Goal: Transaction & Acquisition: Purchase product/service

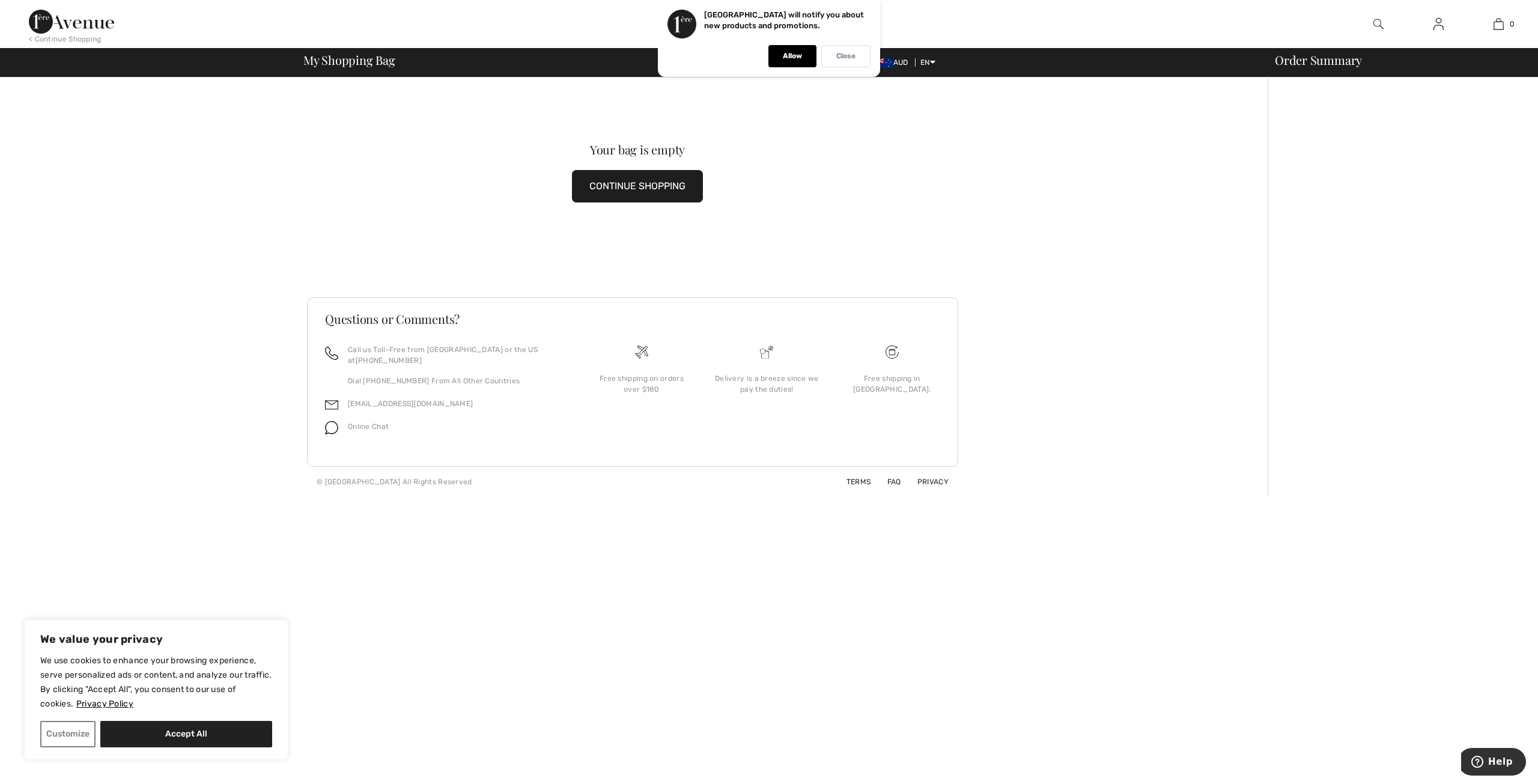
click at [844, 56] on p "Close" at bounding box center [846, 56] width 20 height 9
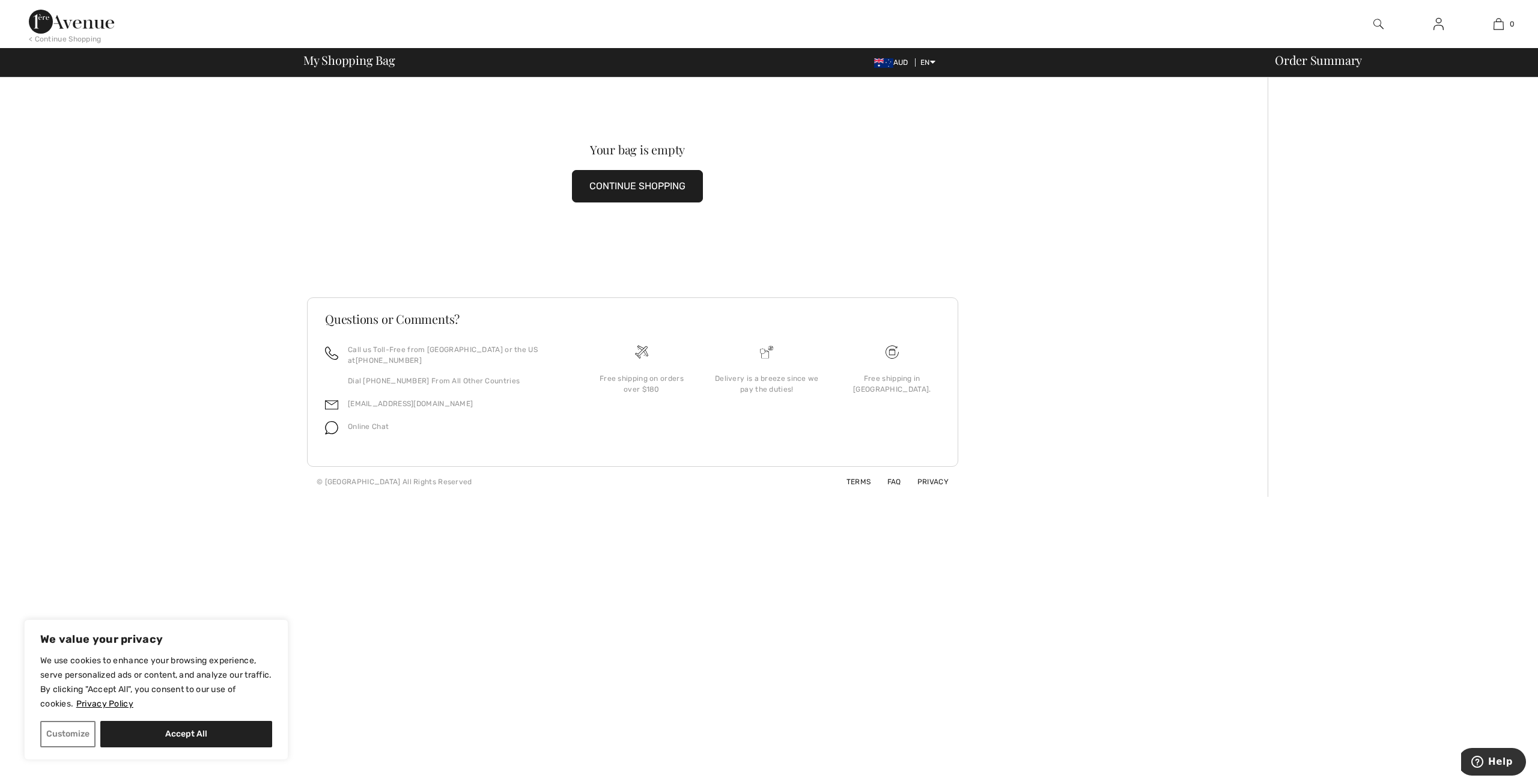
click at [1375, 23] on img at bounding box center [1378, 23] width 11 height 14
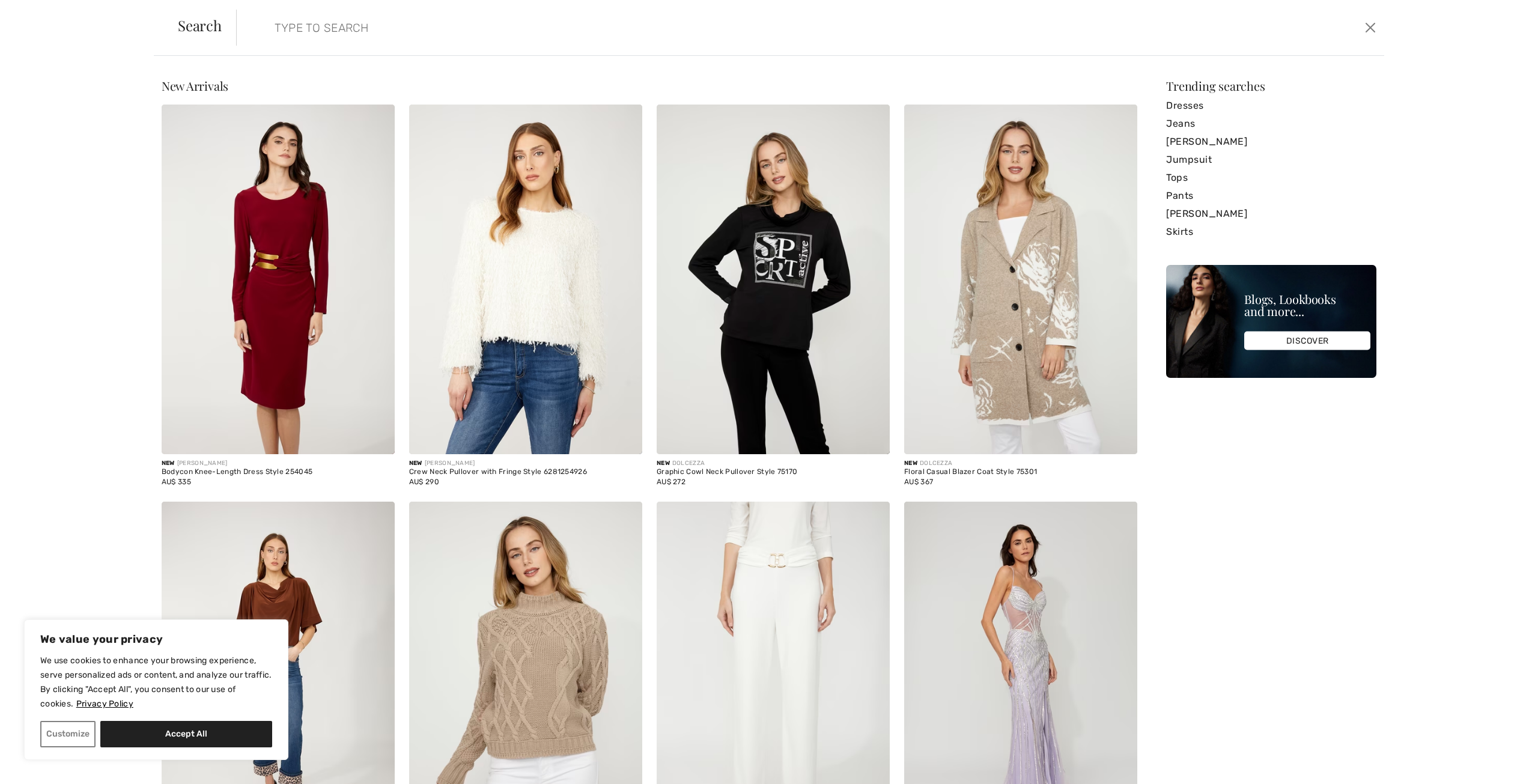
click at [807, 31] on input "search" at bounding box center [676, 28] width 822 height 36
type input "253721"
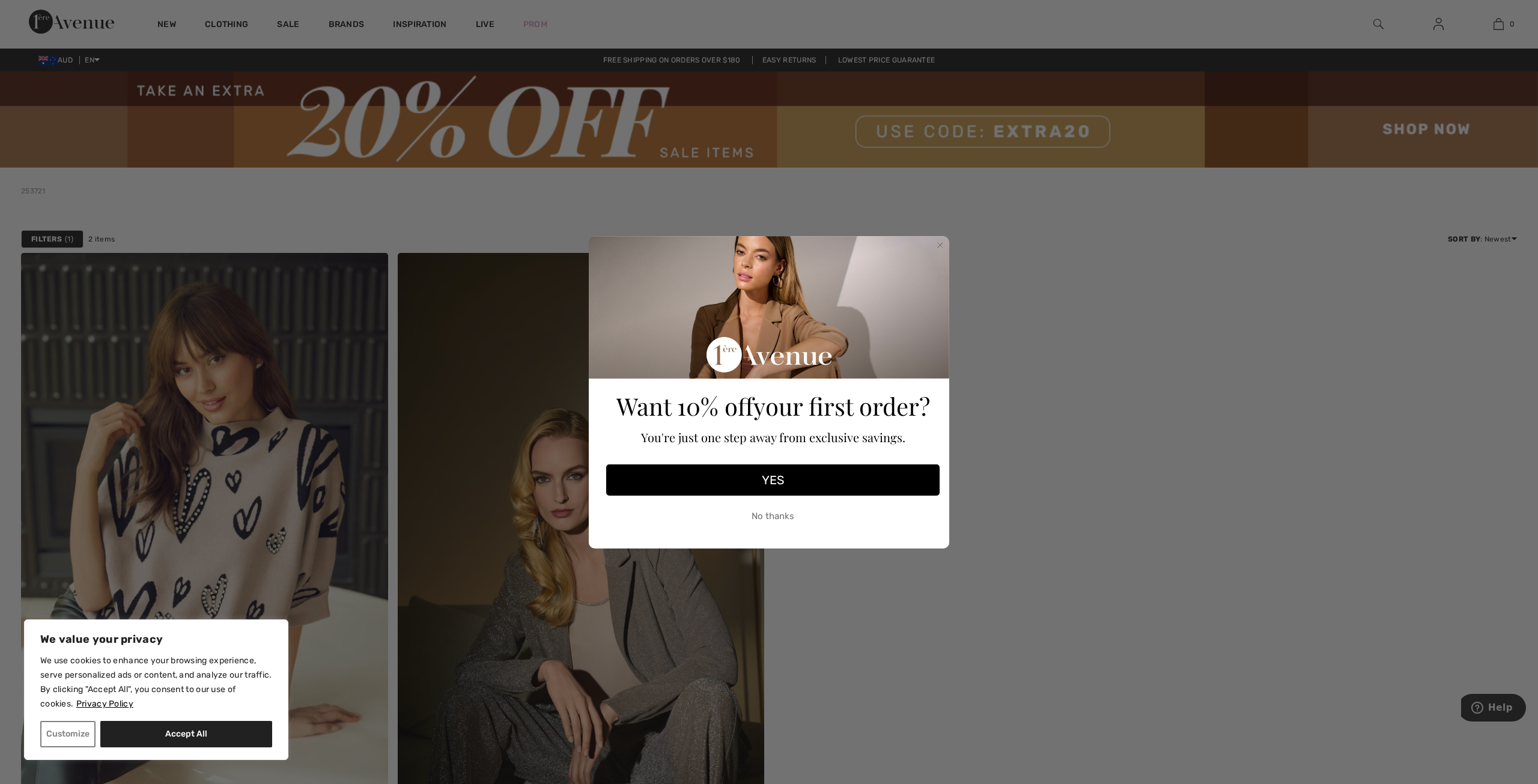
click at [829, 482] on button "YES" at bounding box center [773, 480] width 333 height 32
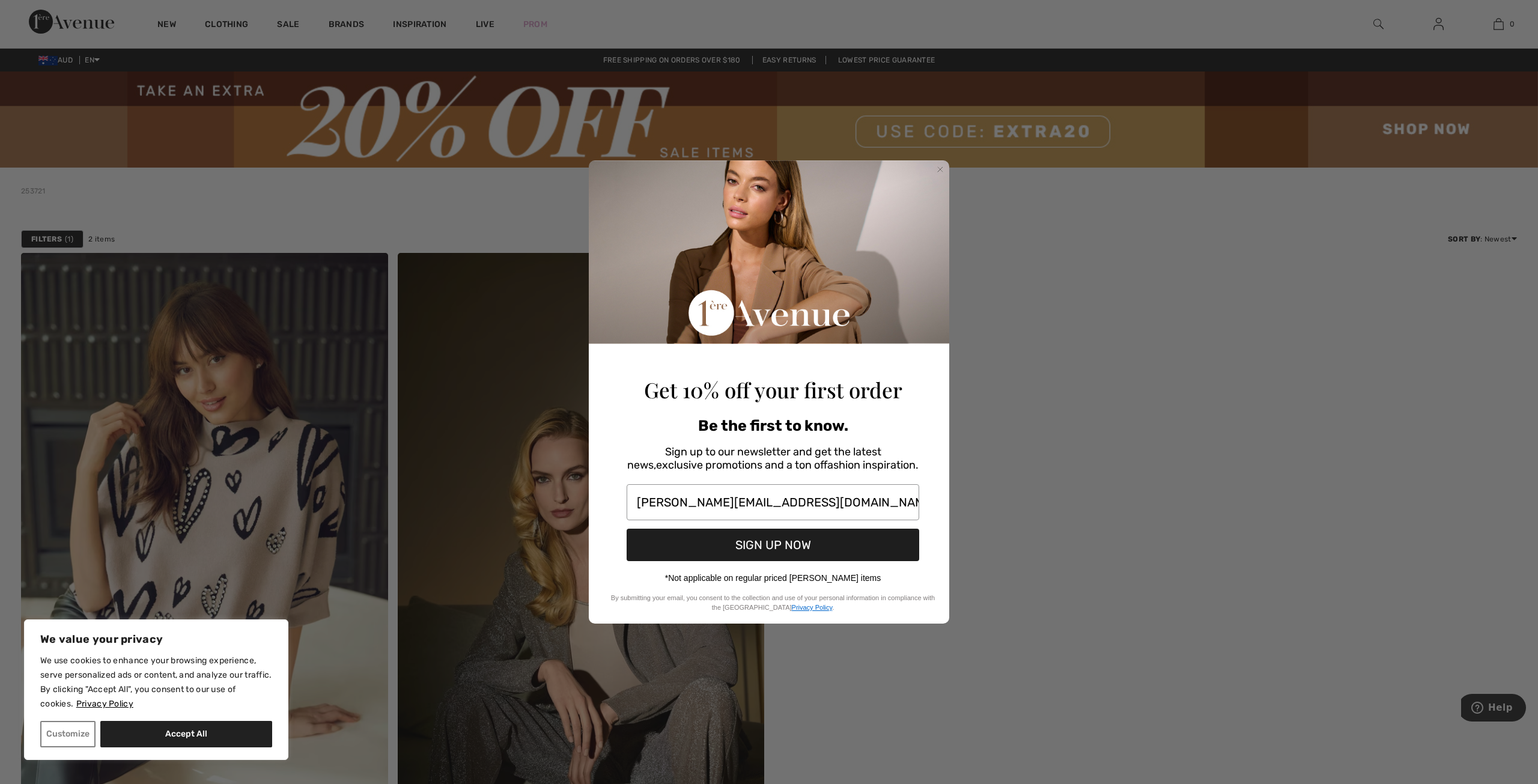
type input "watson.j@hotmail.co.uk"
click at [783, 540] on button "SIGN UP NOW" at bounding box center [773, 545] width 293 height 32
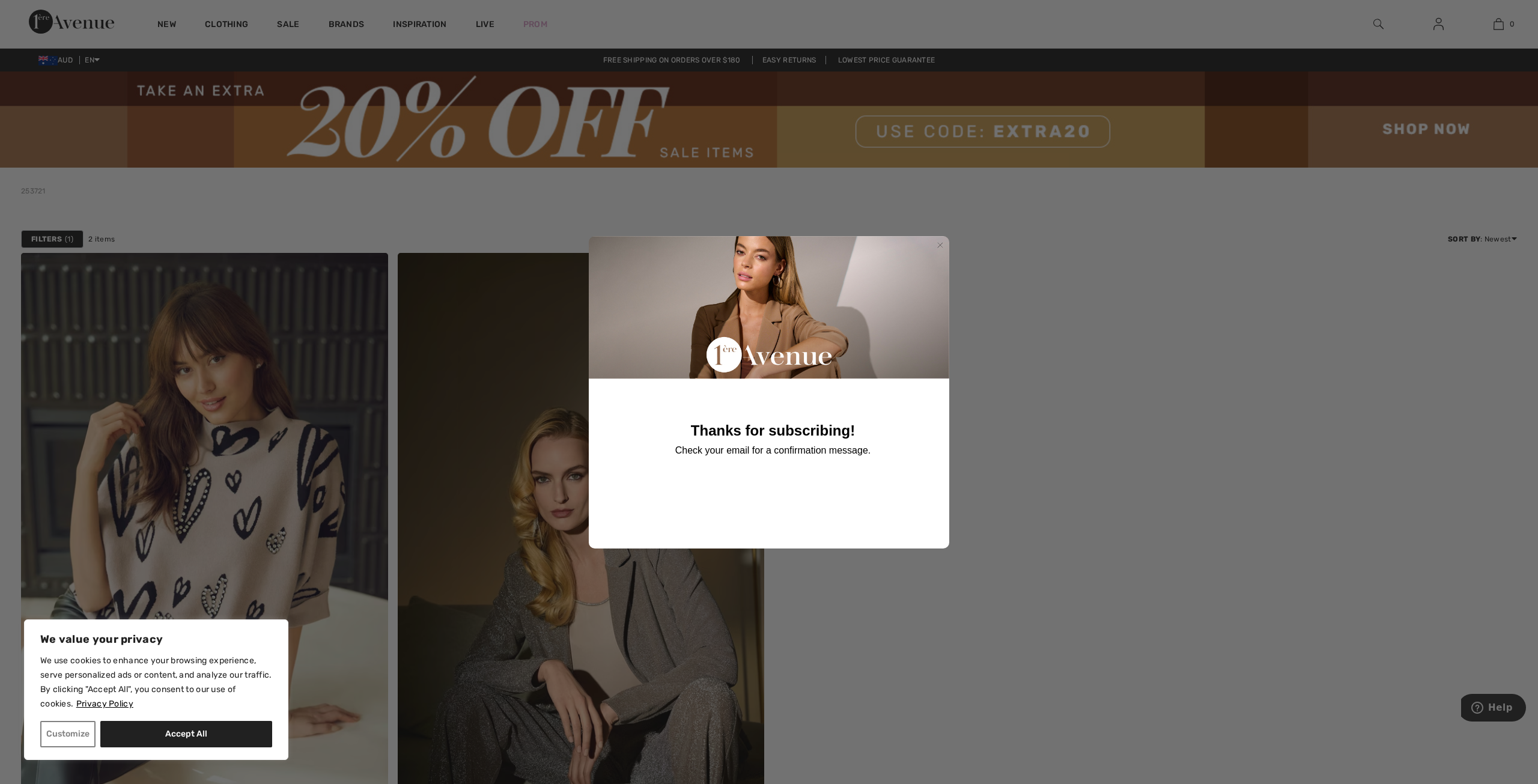
click at [938, 243] on circle "Close dialog" at bounding box center [940, 245] width 11 height 11
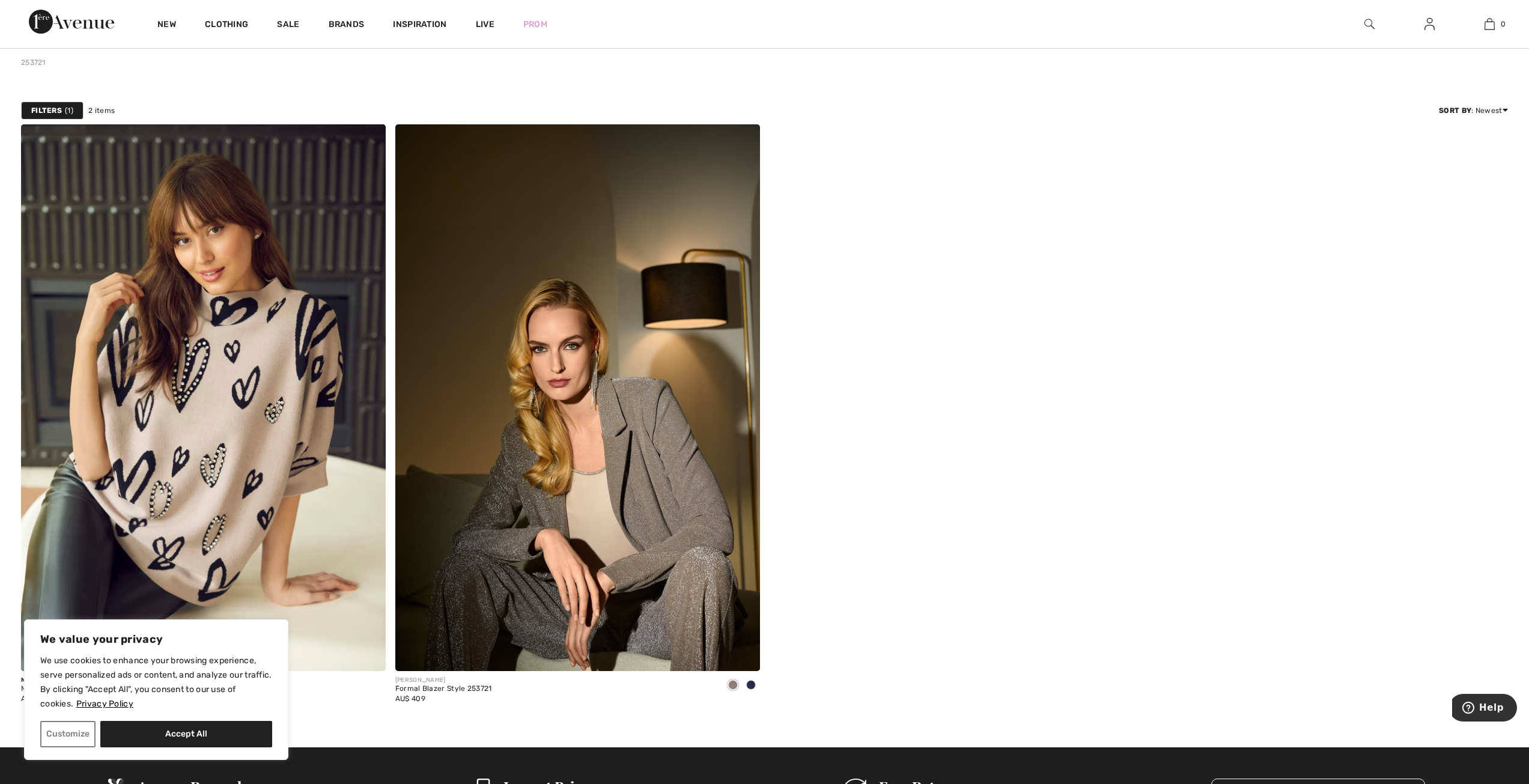
scroll to position [360, 0]
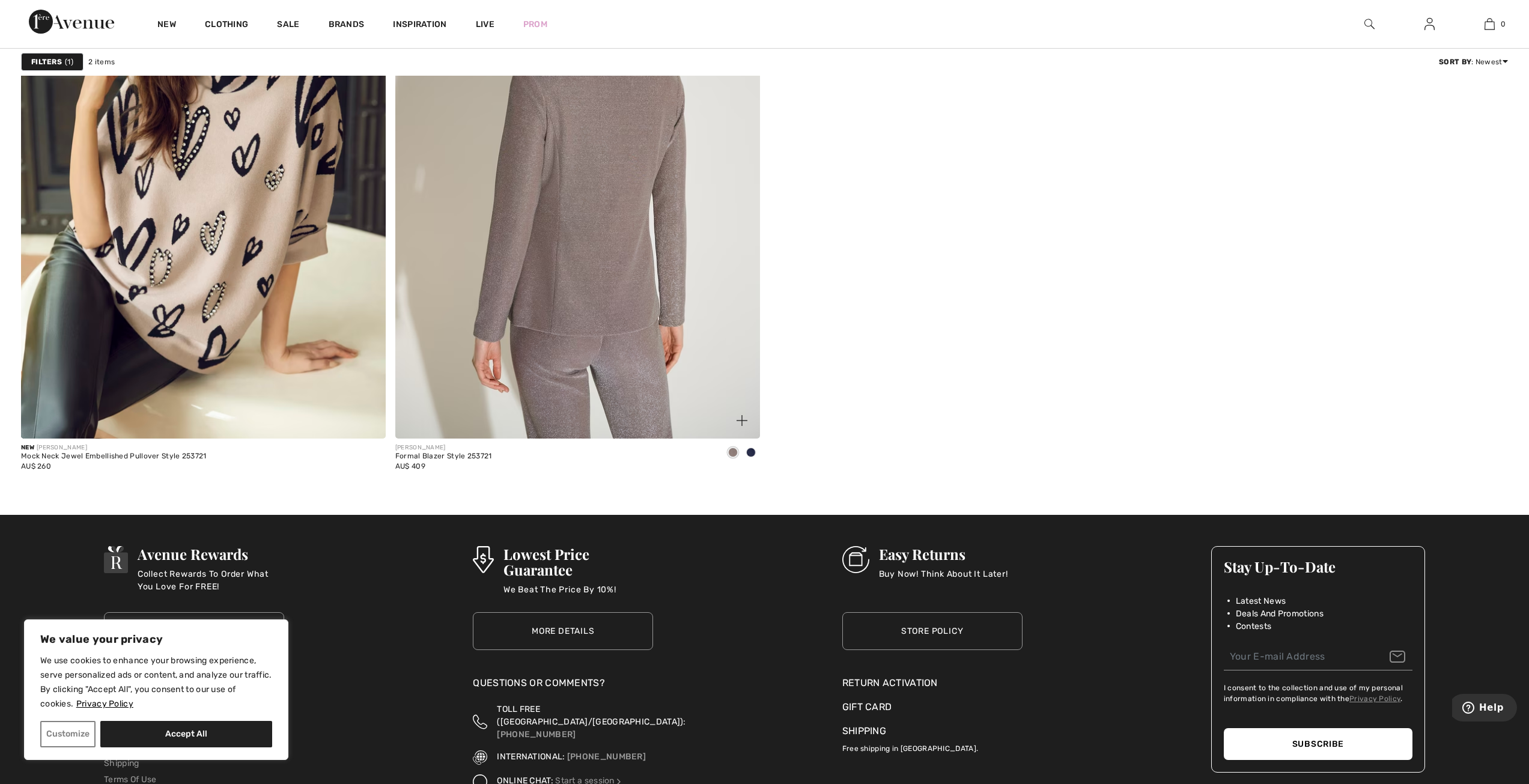
click at [474, 375] on img at bounding box center [577, 165] width 365 height 547
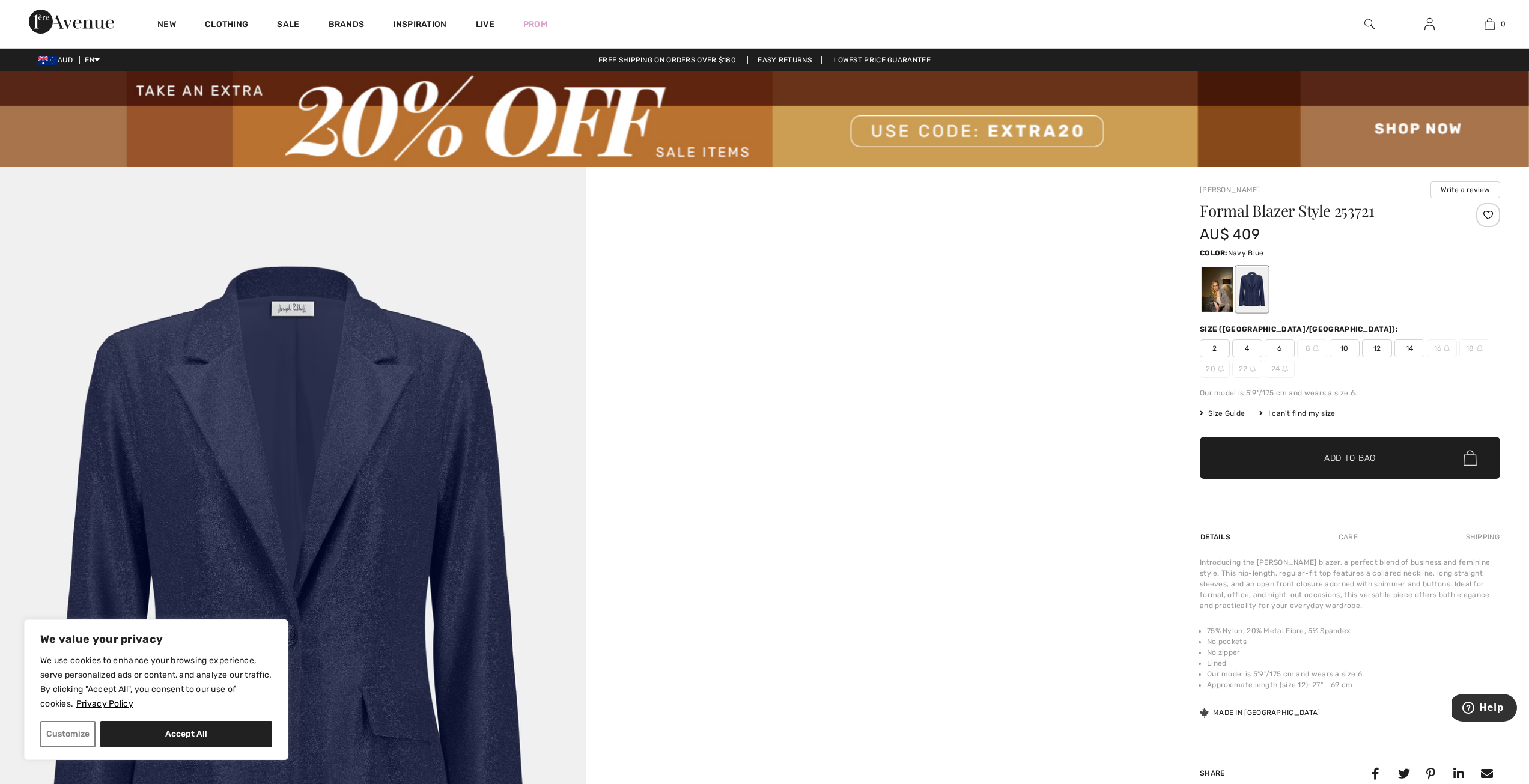
click at [1341, 343] on span "10" at bounding box center [1345, 348] width 30 height 18
click at [1348, 461] on span "Add to Bag" at bounding box center [1350, 457] width 52 height 13
click at [1373, 21] on img at bounding box center [1369, 23] width 11 height 14
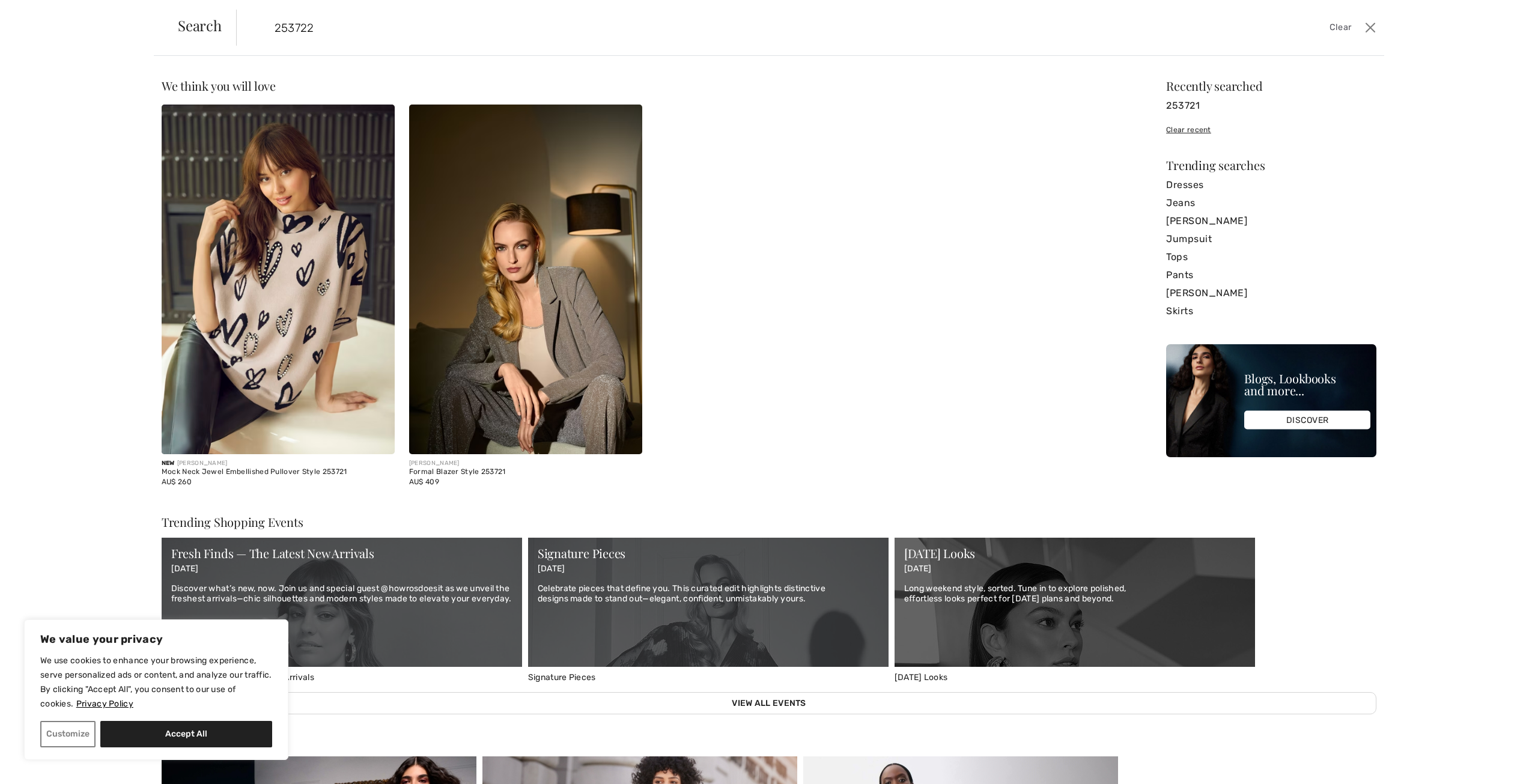
type input "253722"
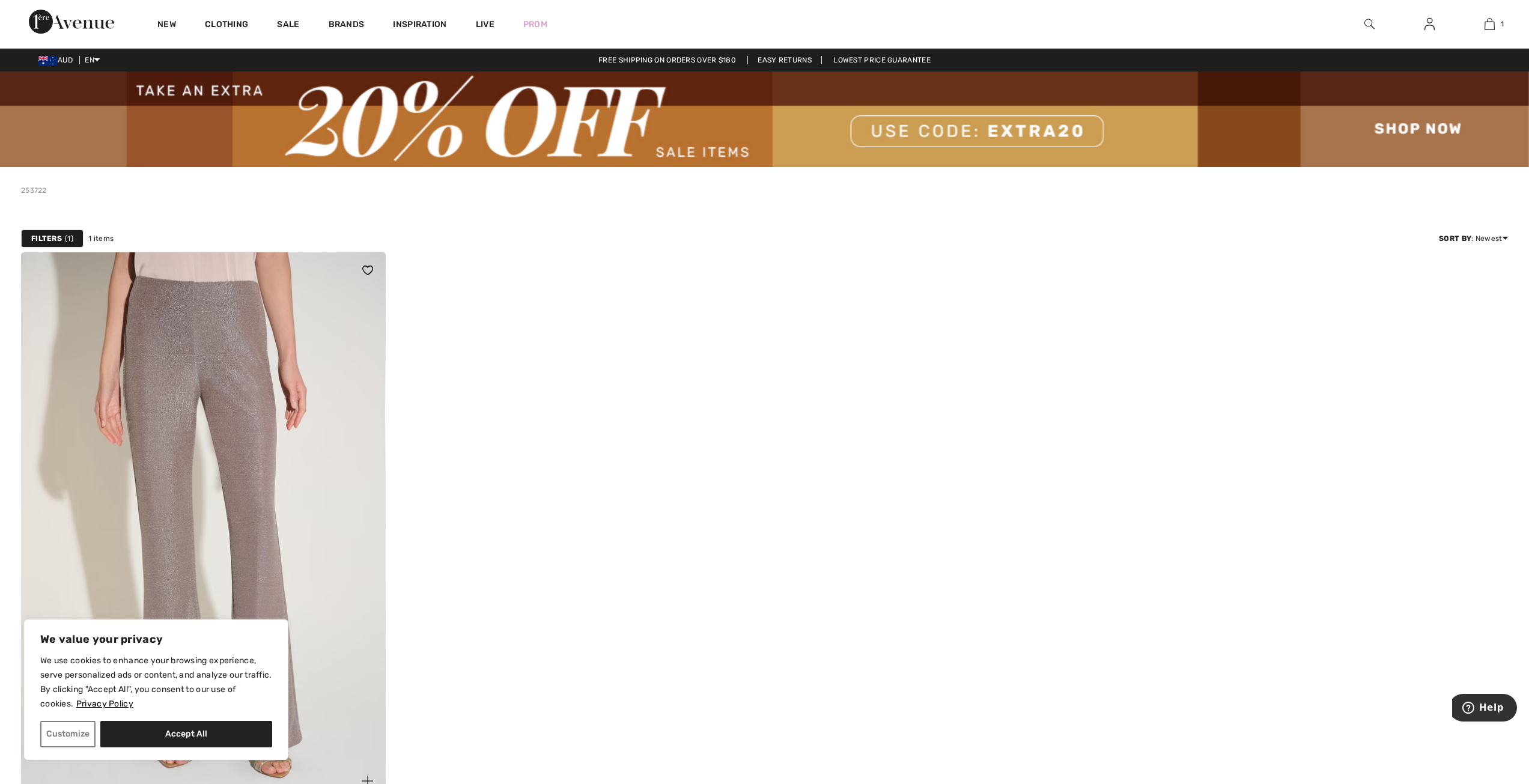
click at [256, 485] on img at bounding box center [203, 525] width 365 height 547
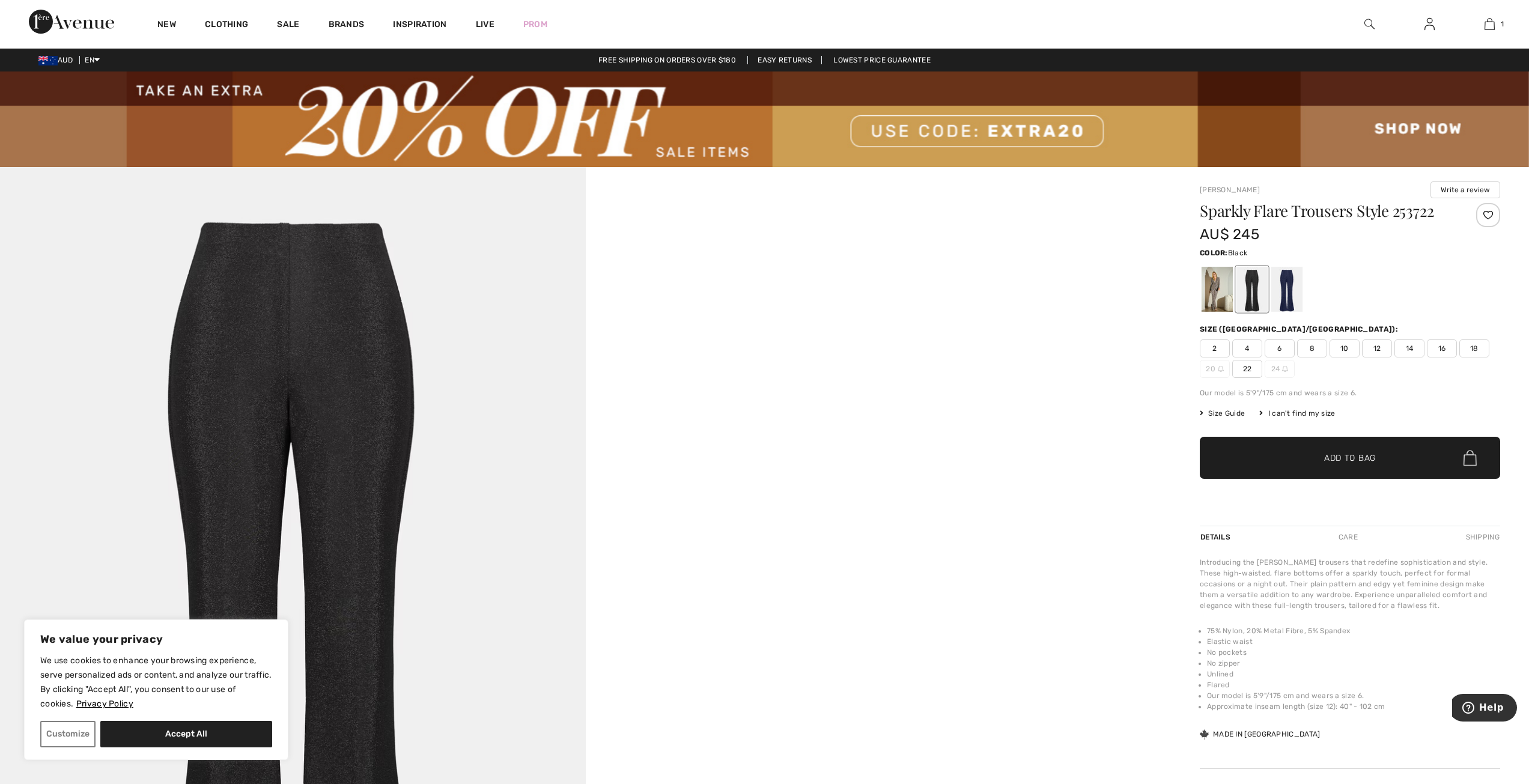
click at [1343, 348] on span "10" at bounding box center [1345, 348] width 30 height 18
click at [1336, 459] on span "Add to Bag" at bounding box center [1350, 457] width 52 height 13
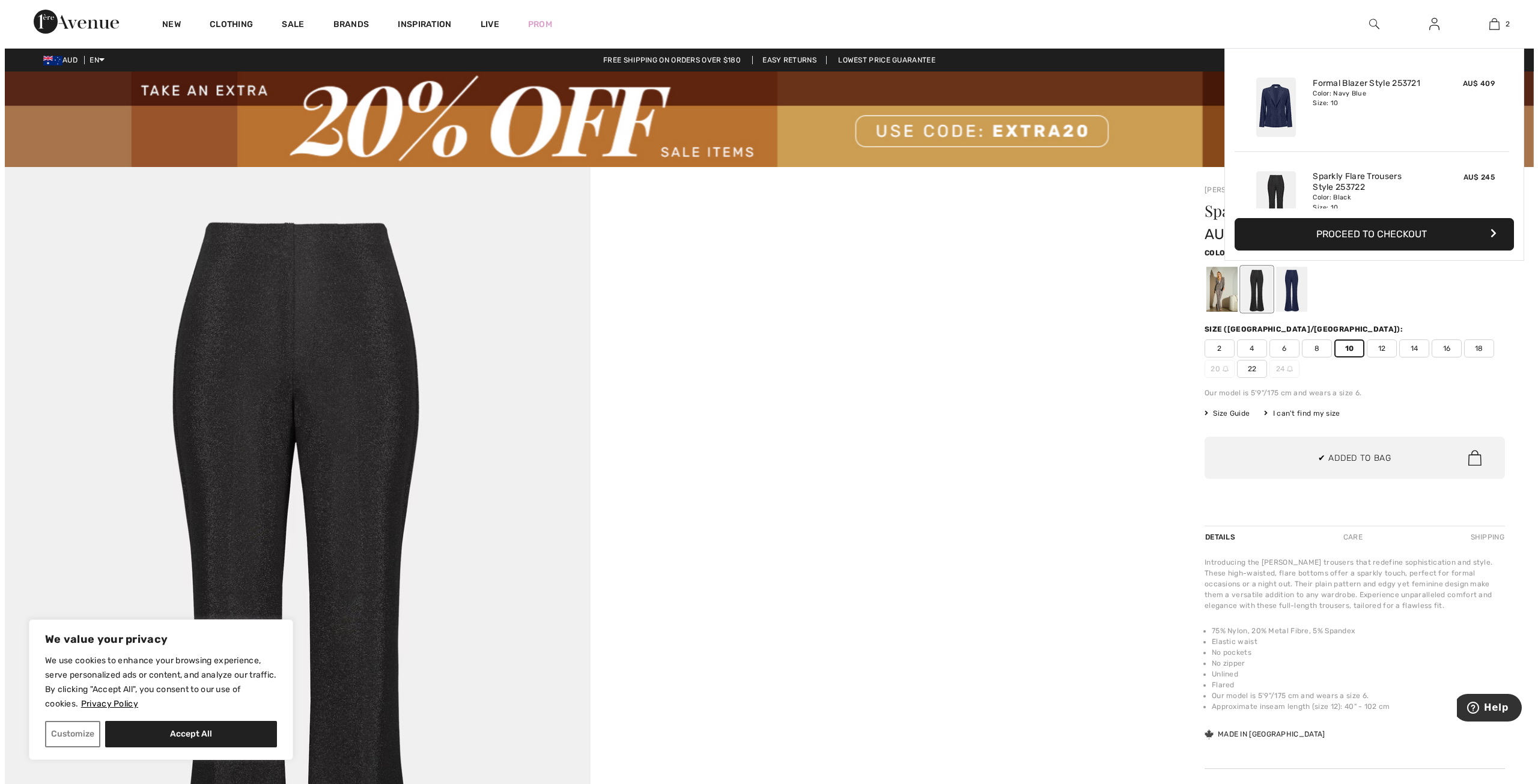
scroll to position [38, 0]
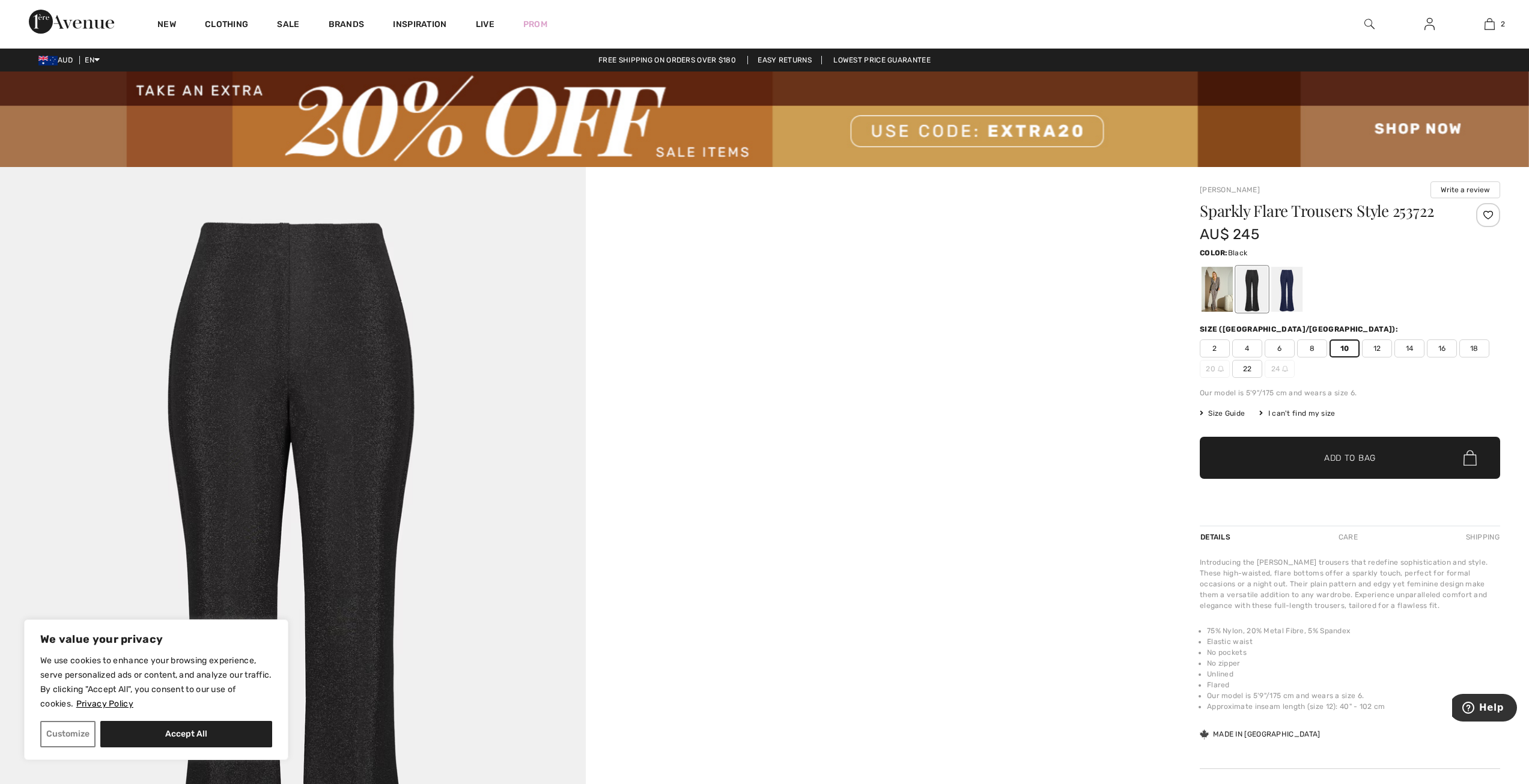
click at [1370, 21] on img at bounding box center [1369, 23] width 11 height 14
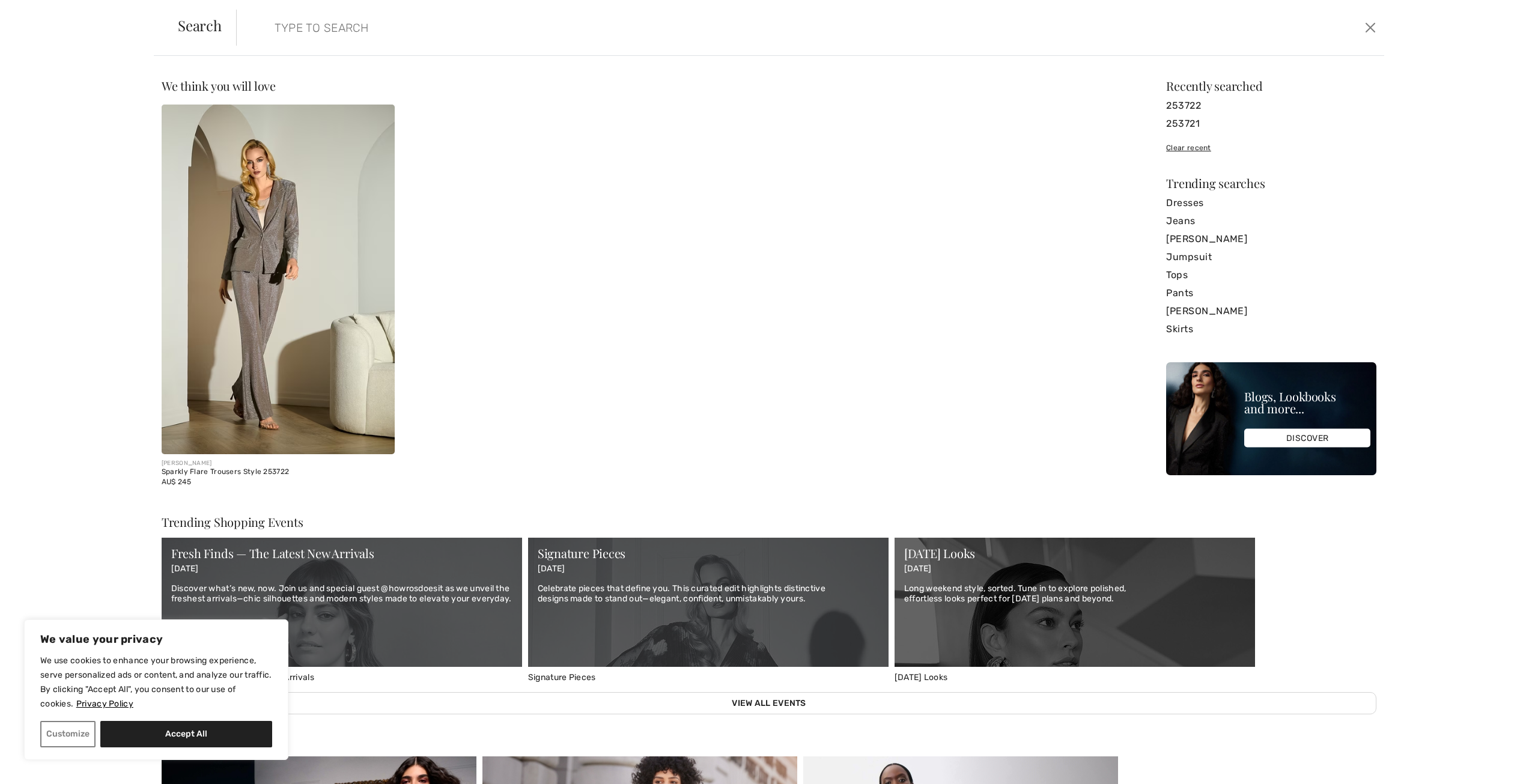
click at [1138, 26] on form "Clear" at bounding box center [798, 28] width 1125 height 36
click at [1135, 32] on form "Clear" at bounding box center [798, 28] width 1125 height 36
click at [366, 29] on input "search" at bounding box center [676, 28] width 822 height 36
type input "244943"
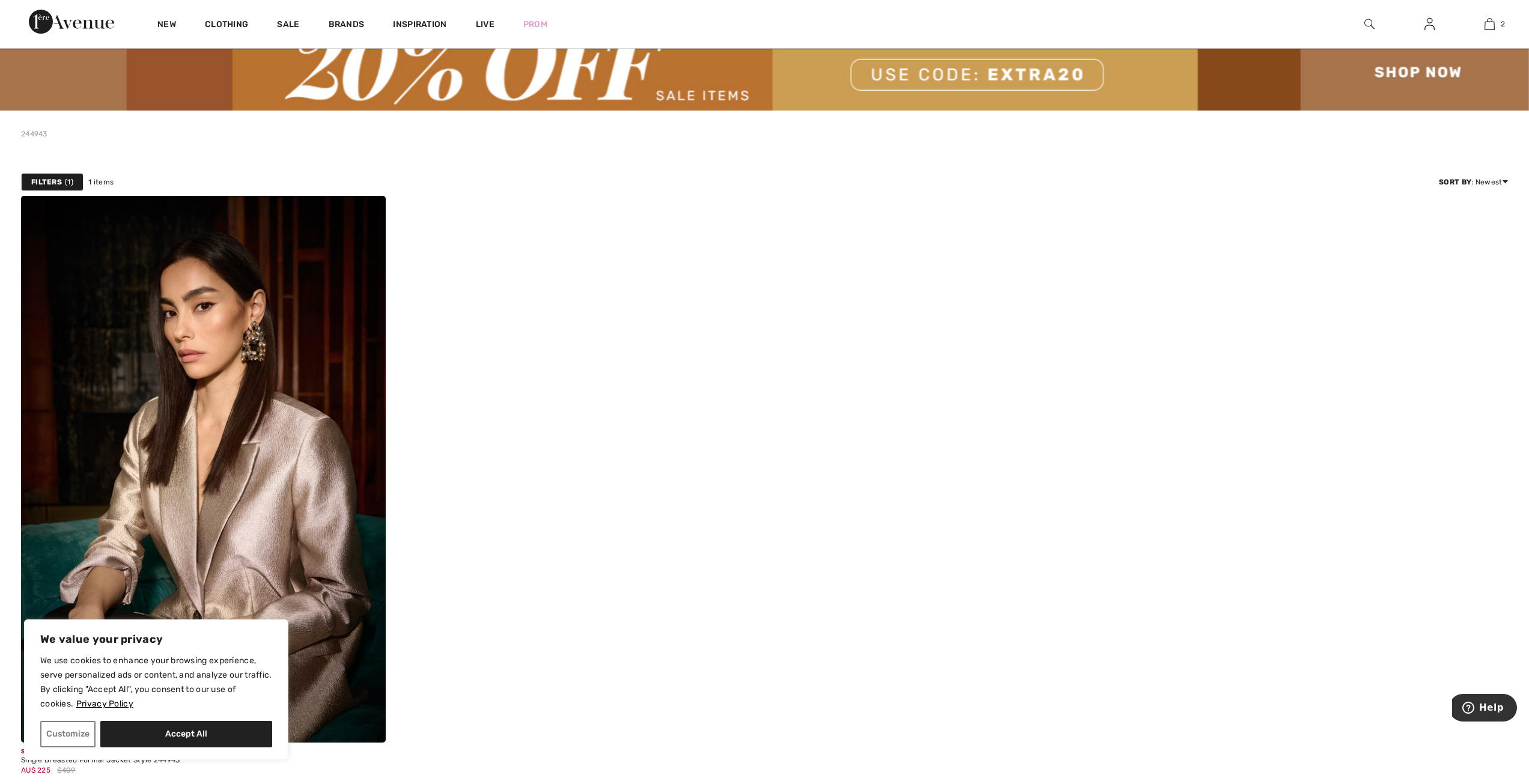
scroll to position [300, 0]
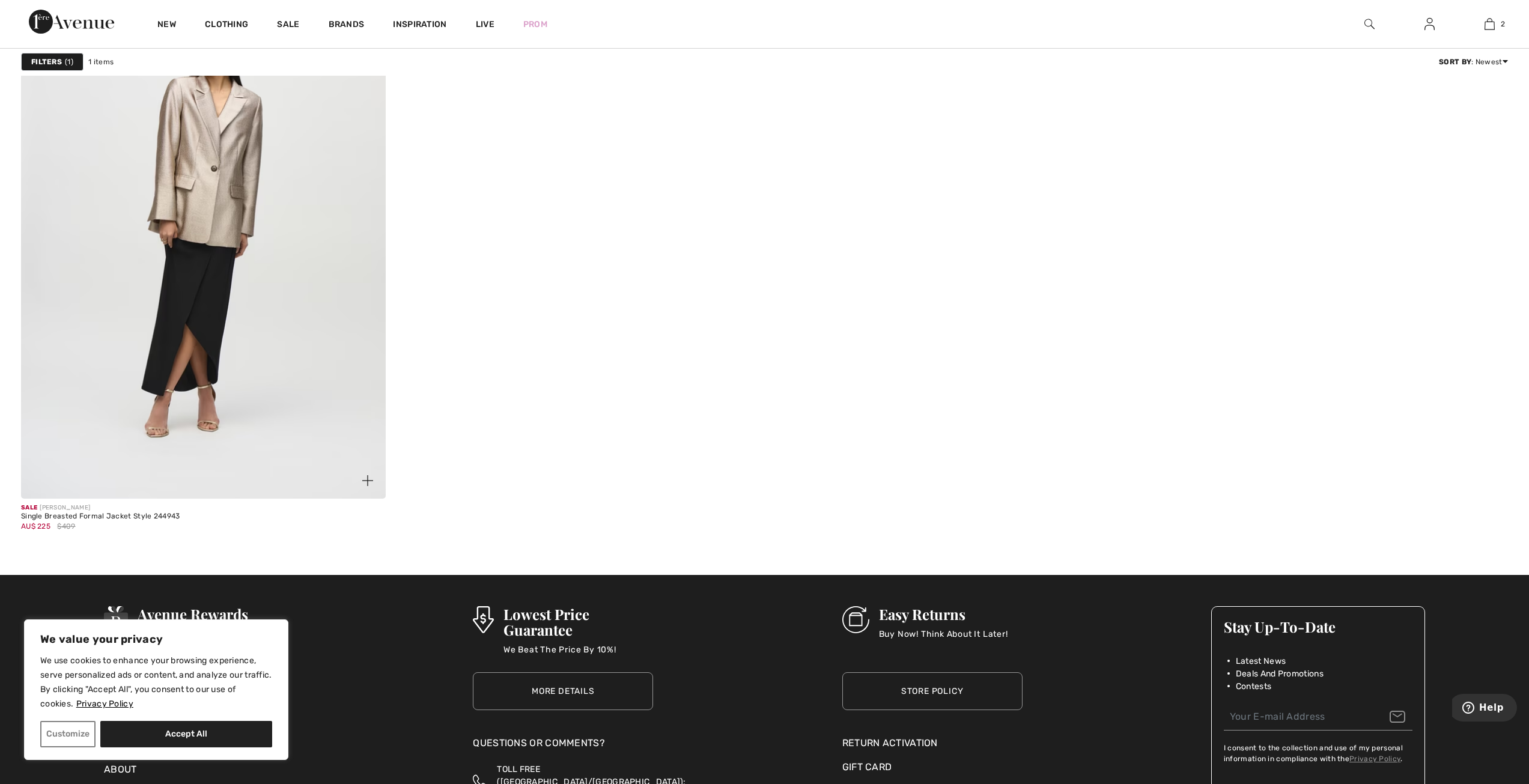
click at [298, 363] on img at bounding box center [203, 225] width 365 height 547
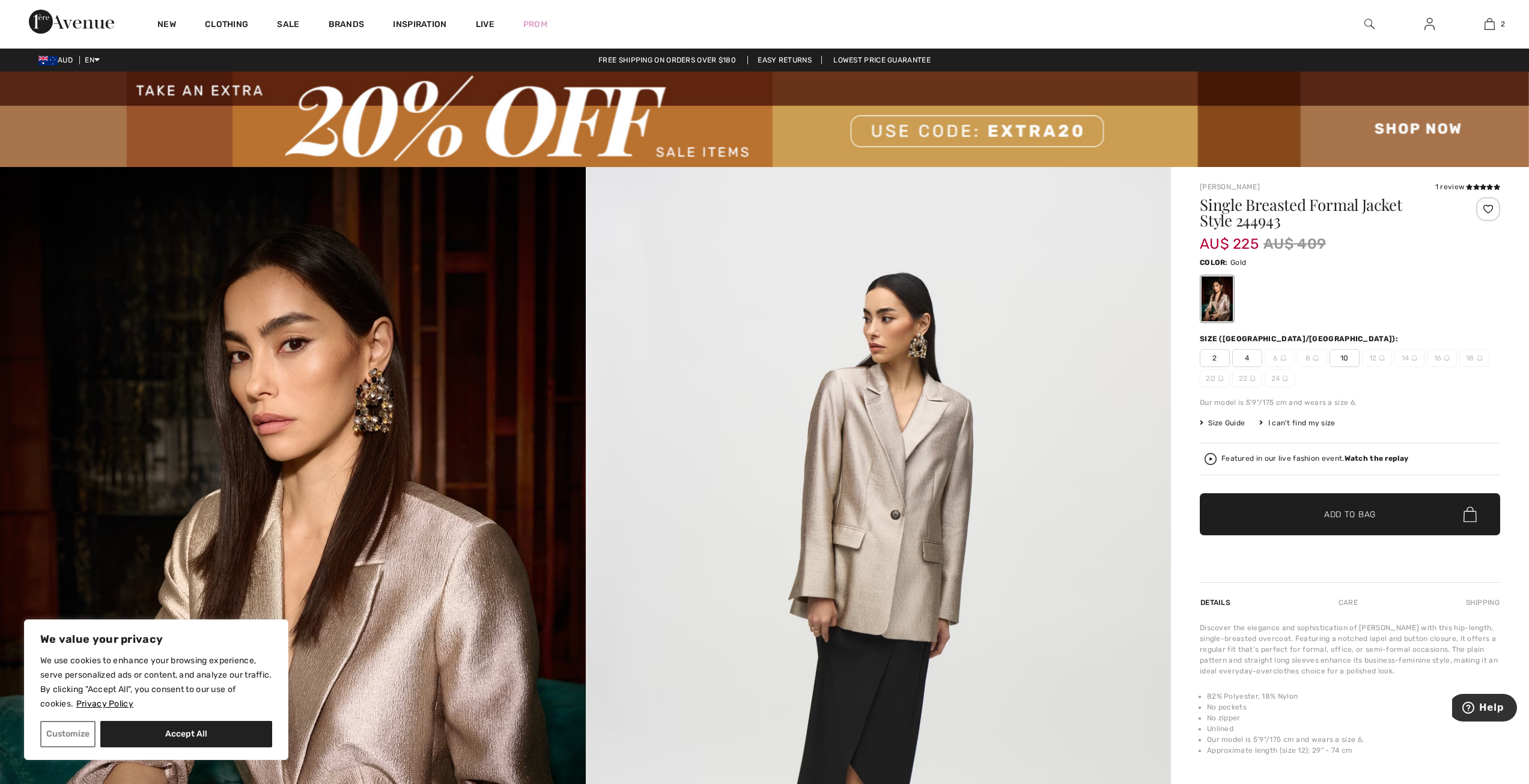
click at [1344, 359] on span "10" at bounding box center [1345, 358] width 30 height 18
click at [1329, 515] on span "Add to Bag" at bounding box center [1350, 515] width 52 height 13
click at [1224, 424] on span "Size Guide" at bounding box center [1223, 423] width 45 height 11
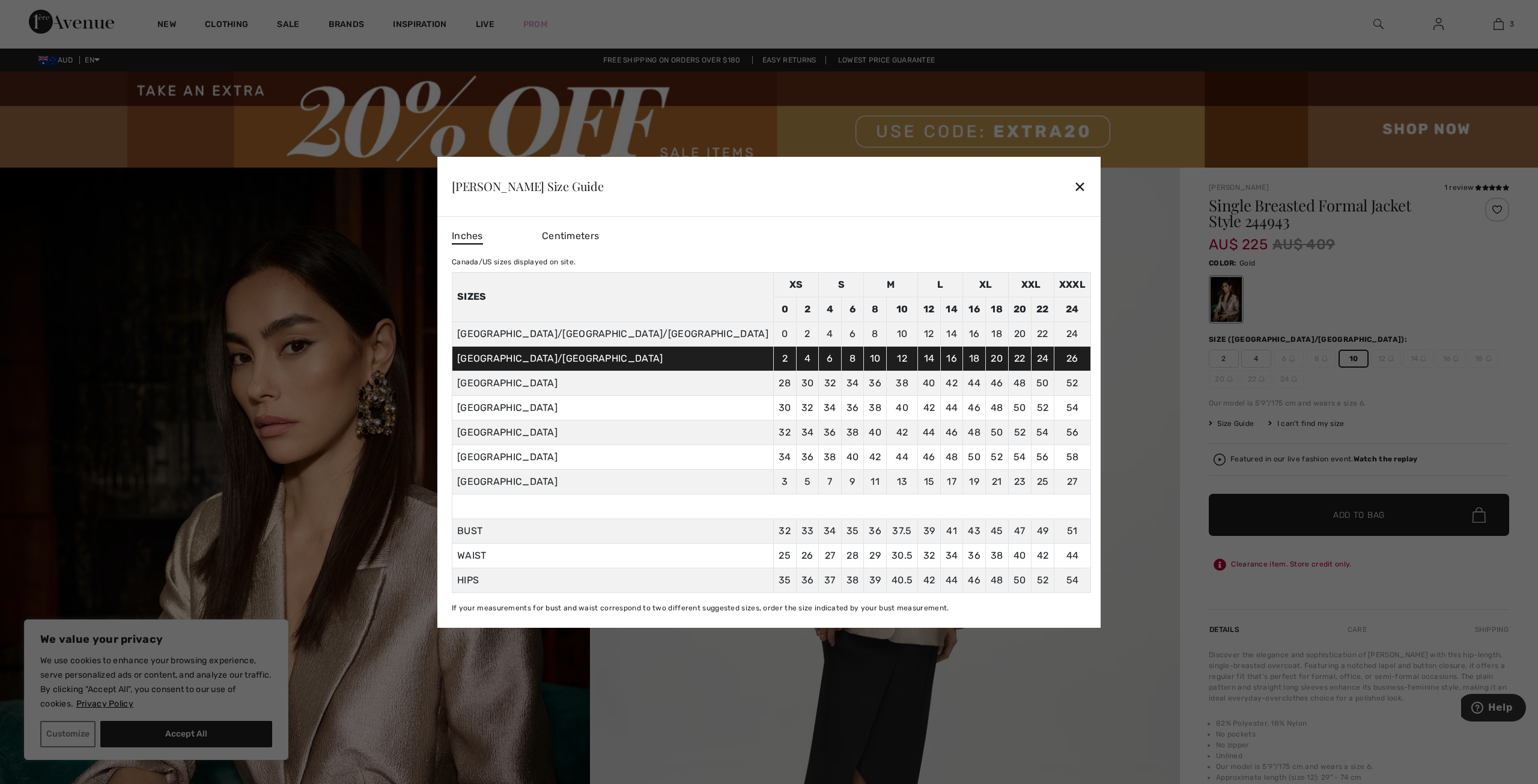
click at [1074, 189] on div "✕" at bounding box center [1080, 187] width 13 height 26
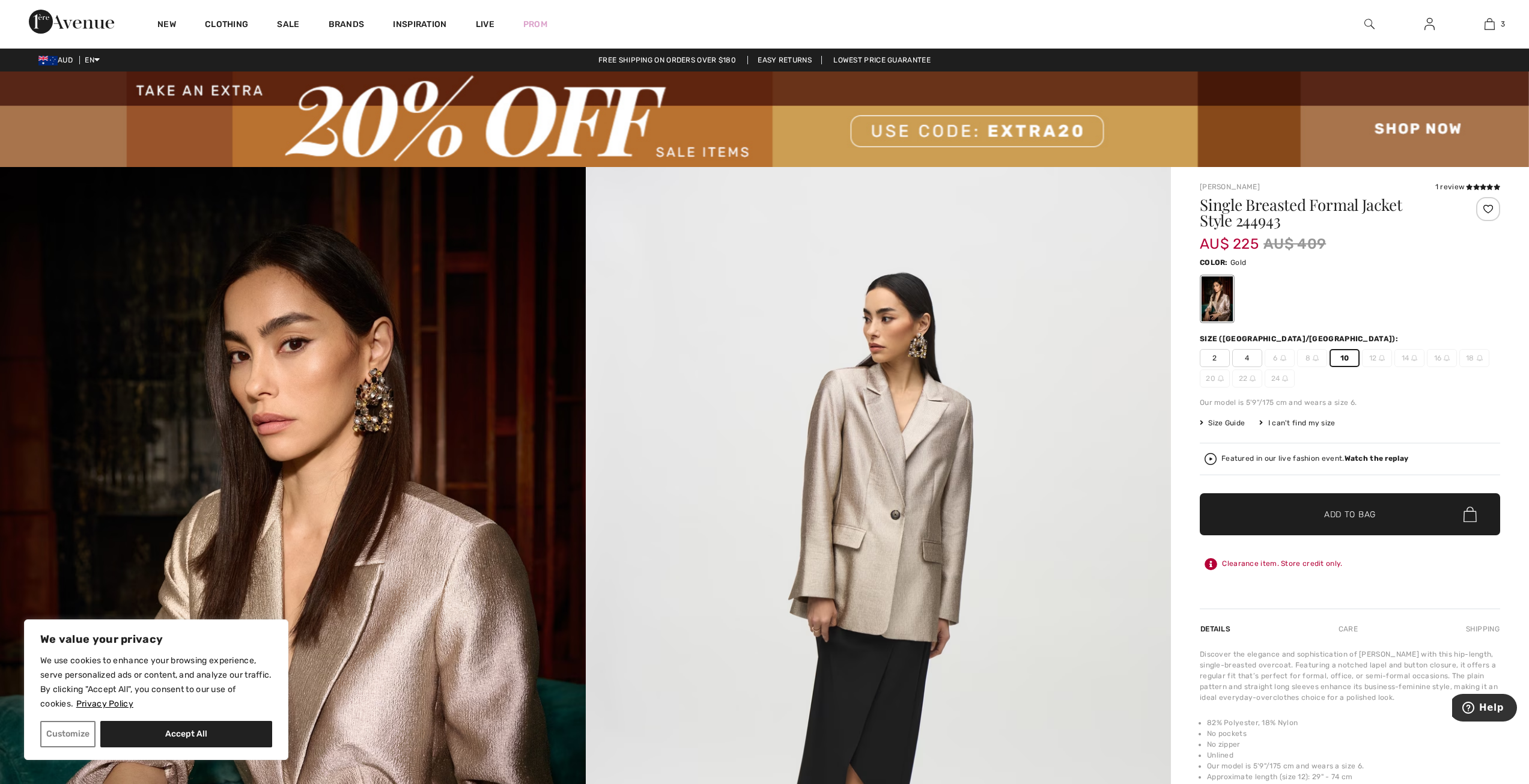
click at [1370, 23] on img at bounding box center [1369, 23] width 11 height 14
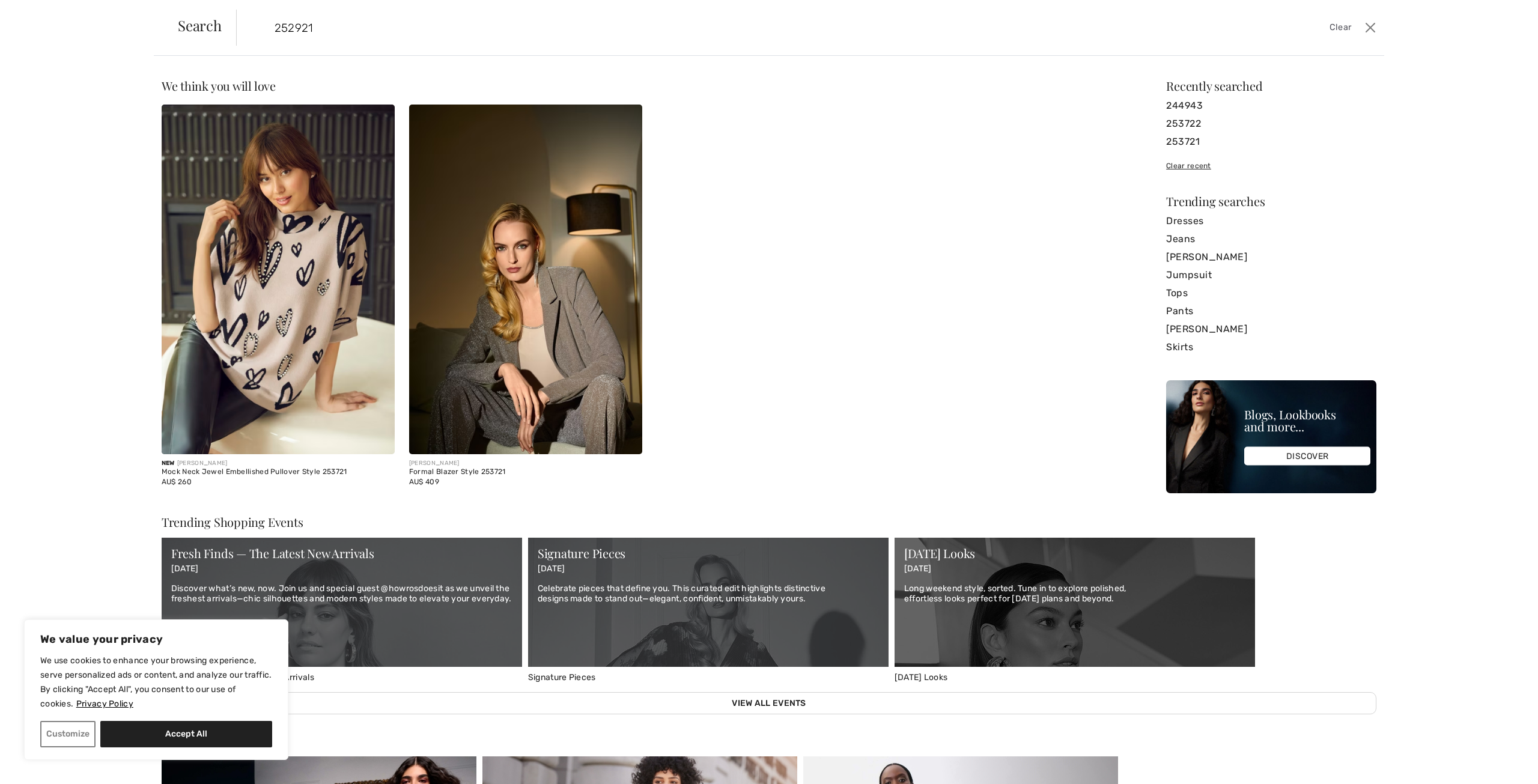
type input "252921"
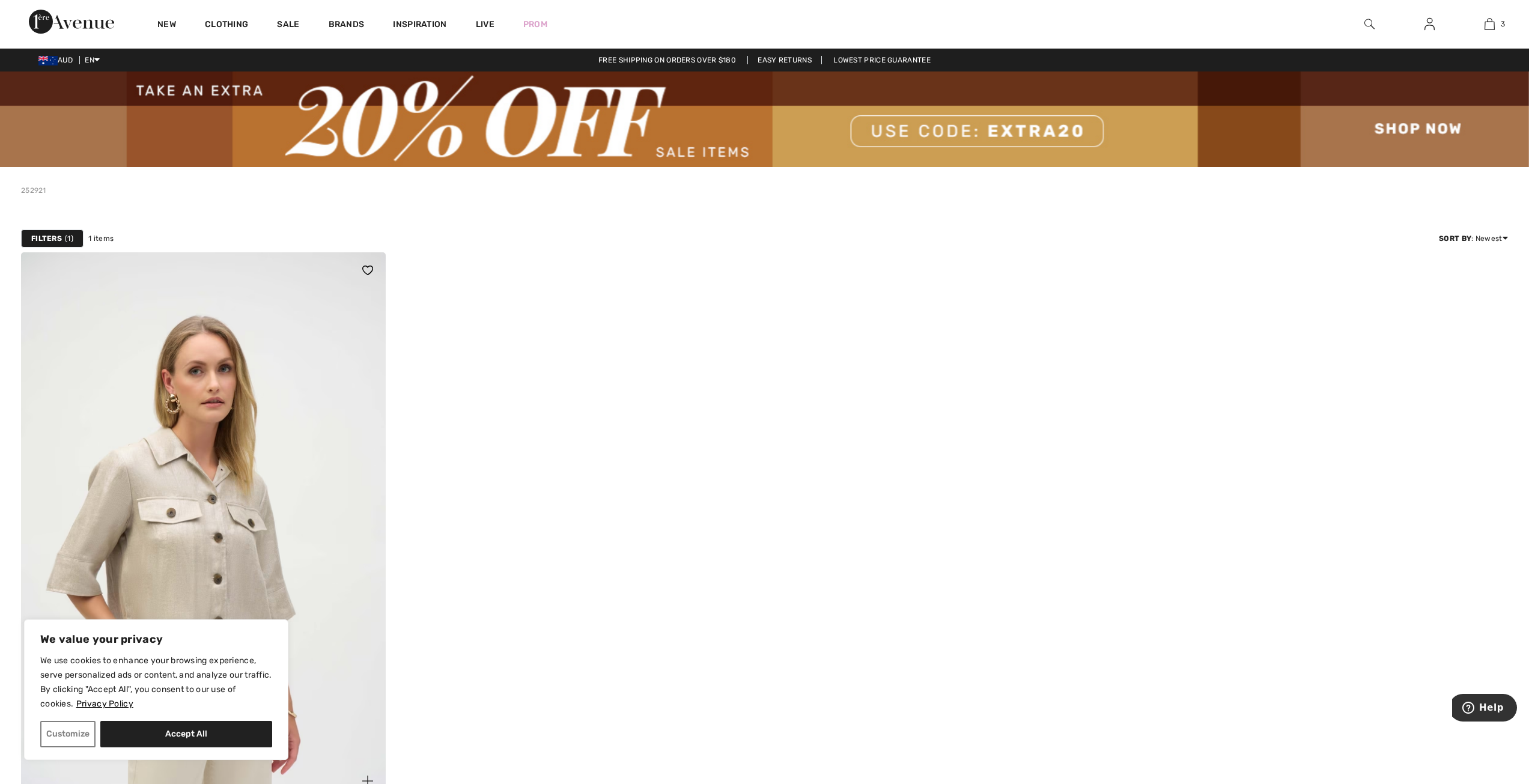
click at [229, 506] on img at bounding box center [203, 525] width 365 height 547
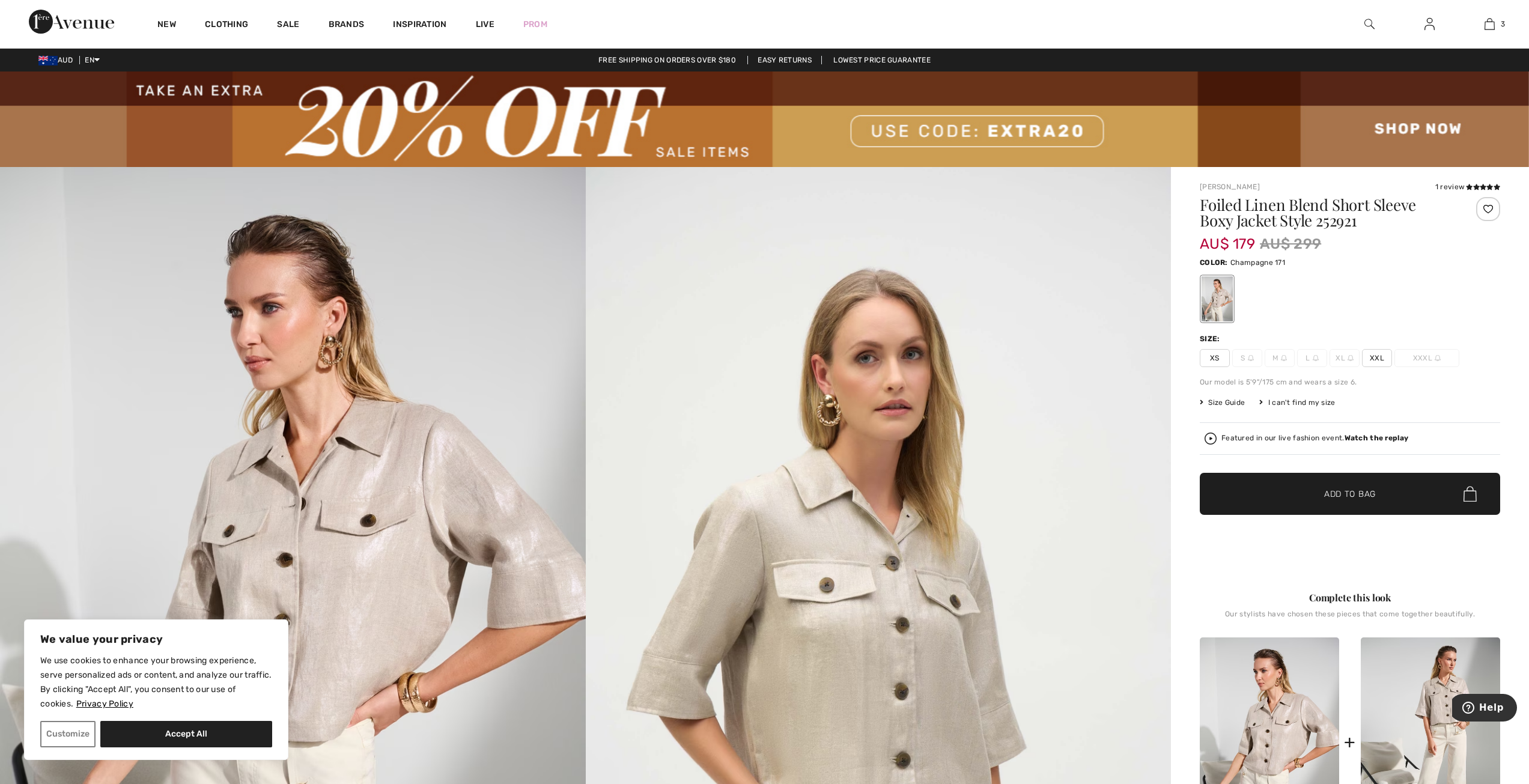
click at [1227, 404] on span "Size Guide" at bounding box center [1223, 403] width 45 height 11
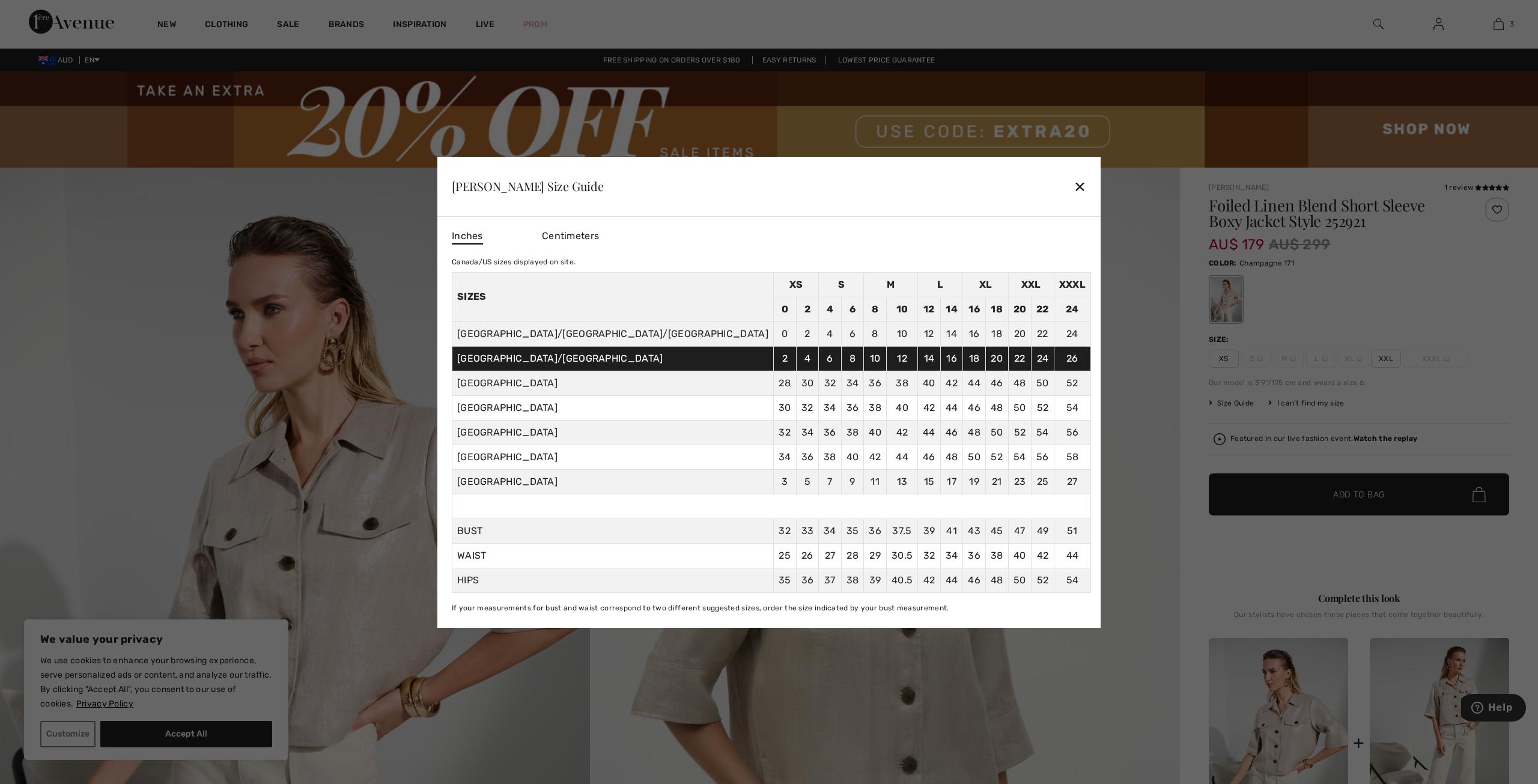
click at [995, 184] on div "Joseph Ribkoff Size Guide ✕" at bounding box center [769, 187] width 664 height 60
click at [1074, 184] on div "✕" at bounding box center [1080, 187] width 13 height 26
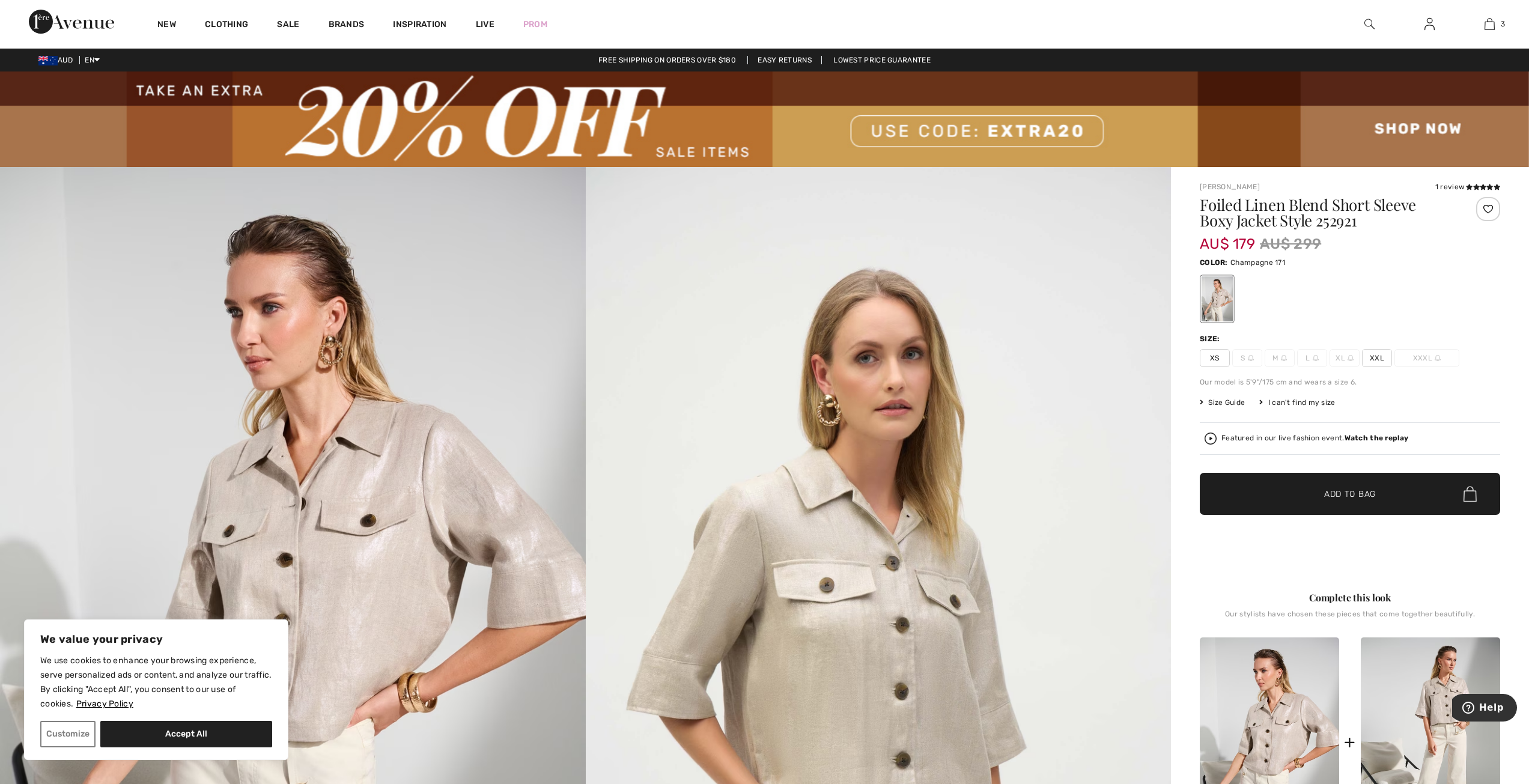
click at [1345, 494] on span "Add to Bag" at bounding box center [1350, 494] width 52 height 13
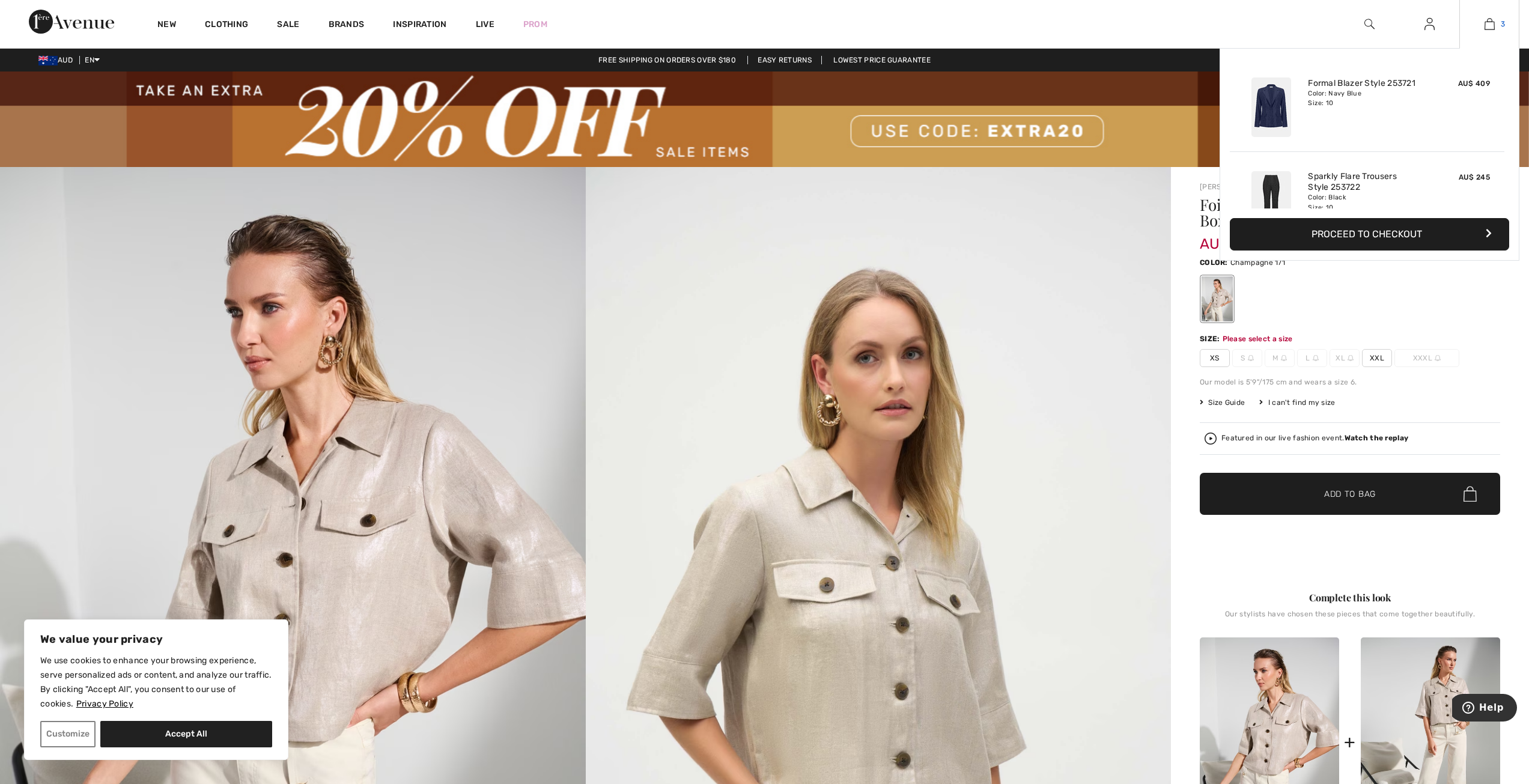
click at [1483, 24] on link "3" at bounding box center [1489, 23] width 59 height 14
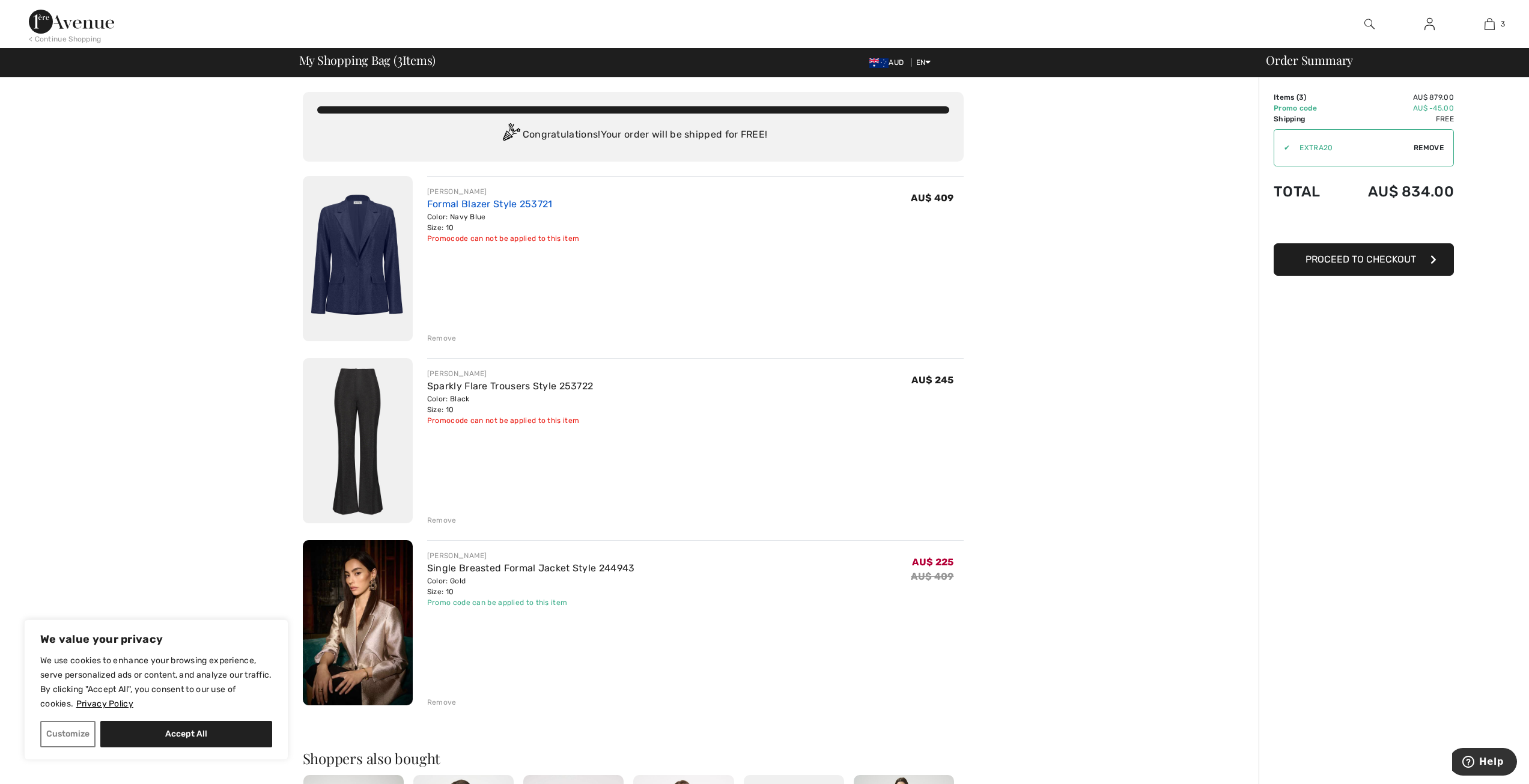
click at [486, 202] on link "Formal Blazer Style 253721" at bounding box center [490, 203] width 126 height 11
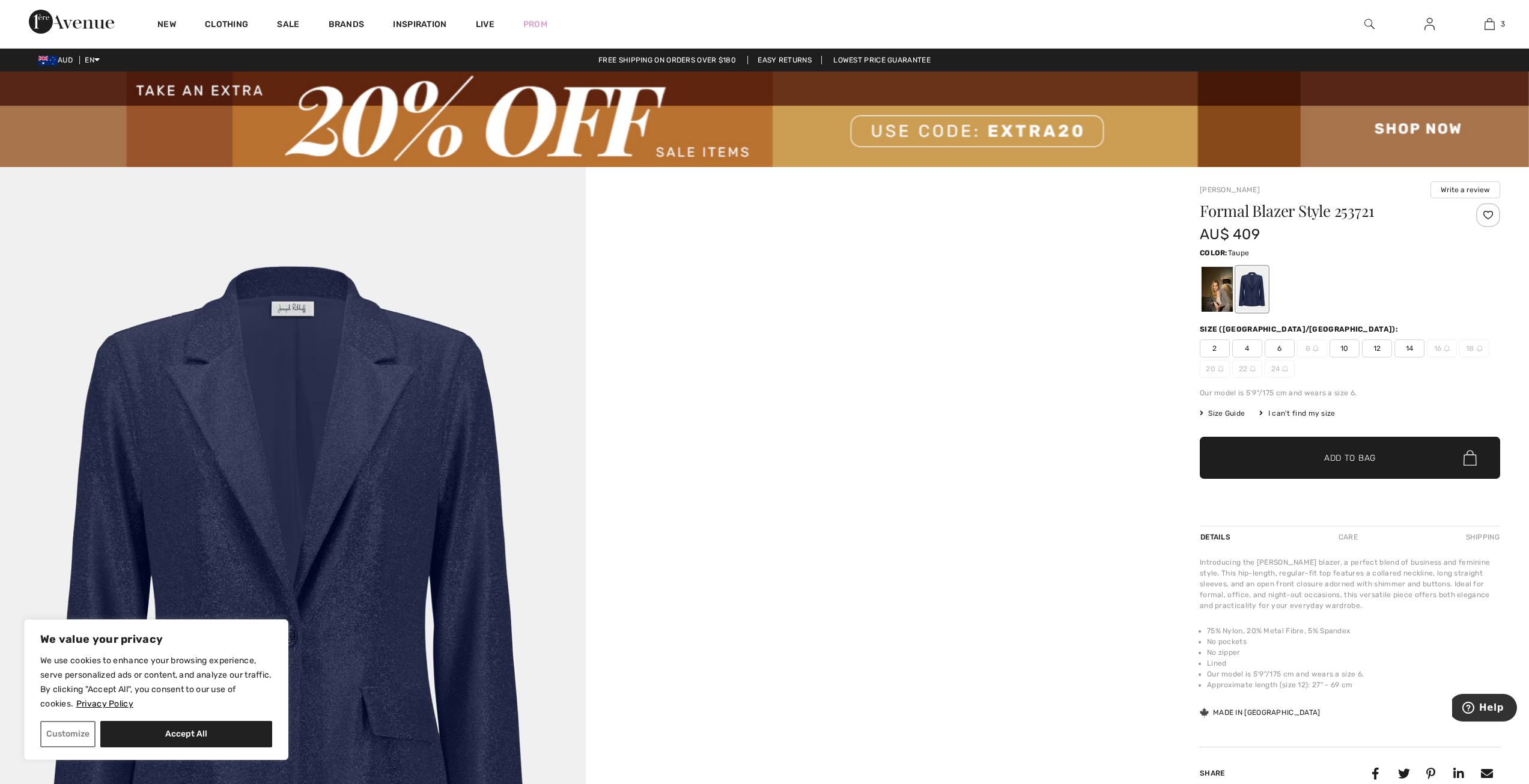
click at [1222, 303] on div at bounding box center [1217, 290] width 32 height 45
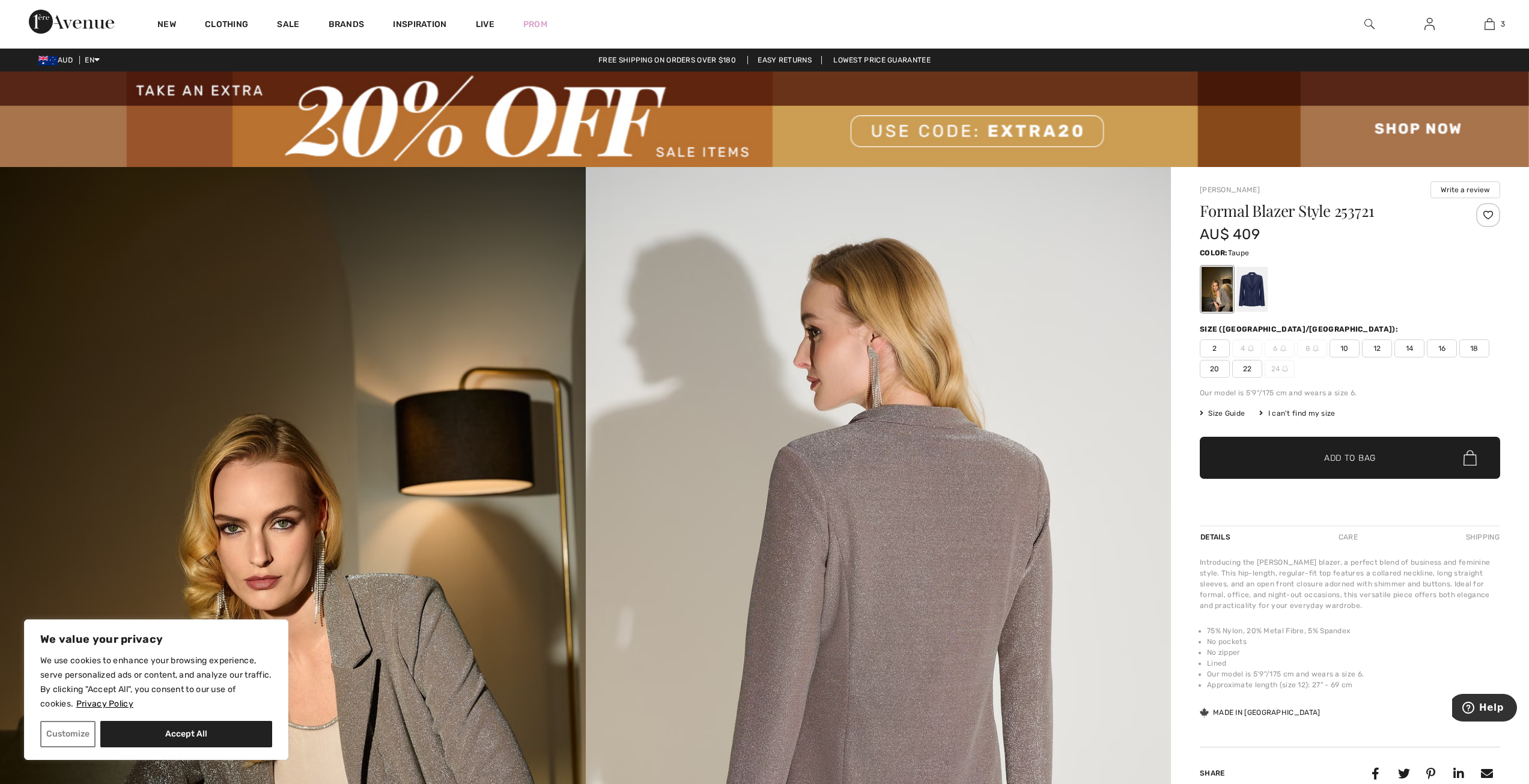
click at [1341, 348] on span "10" at bounding box center [1345, 348] width 30 height 18
click at [1342, 465] on span "✔ Added to Bag Add to Bag" at bounding box center [1350, 457] width 300 height 42
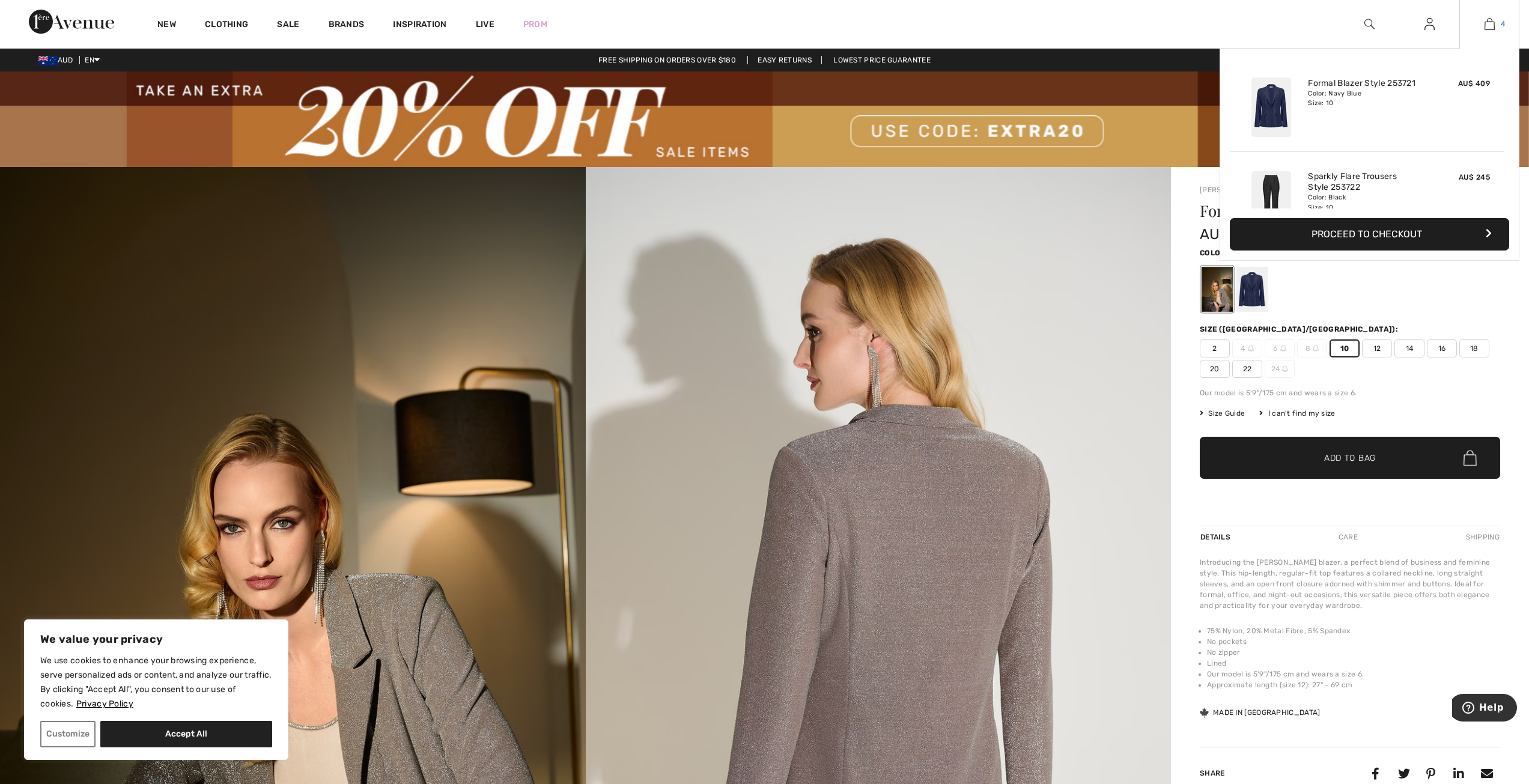
click at [1486, 26] on img at bounding box center [1490, 23] width 11 height 14
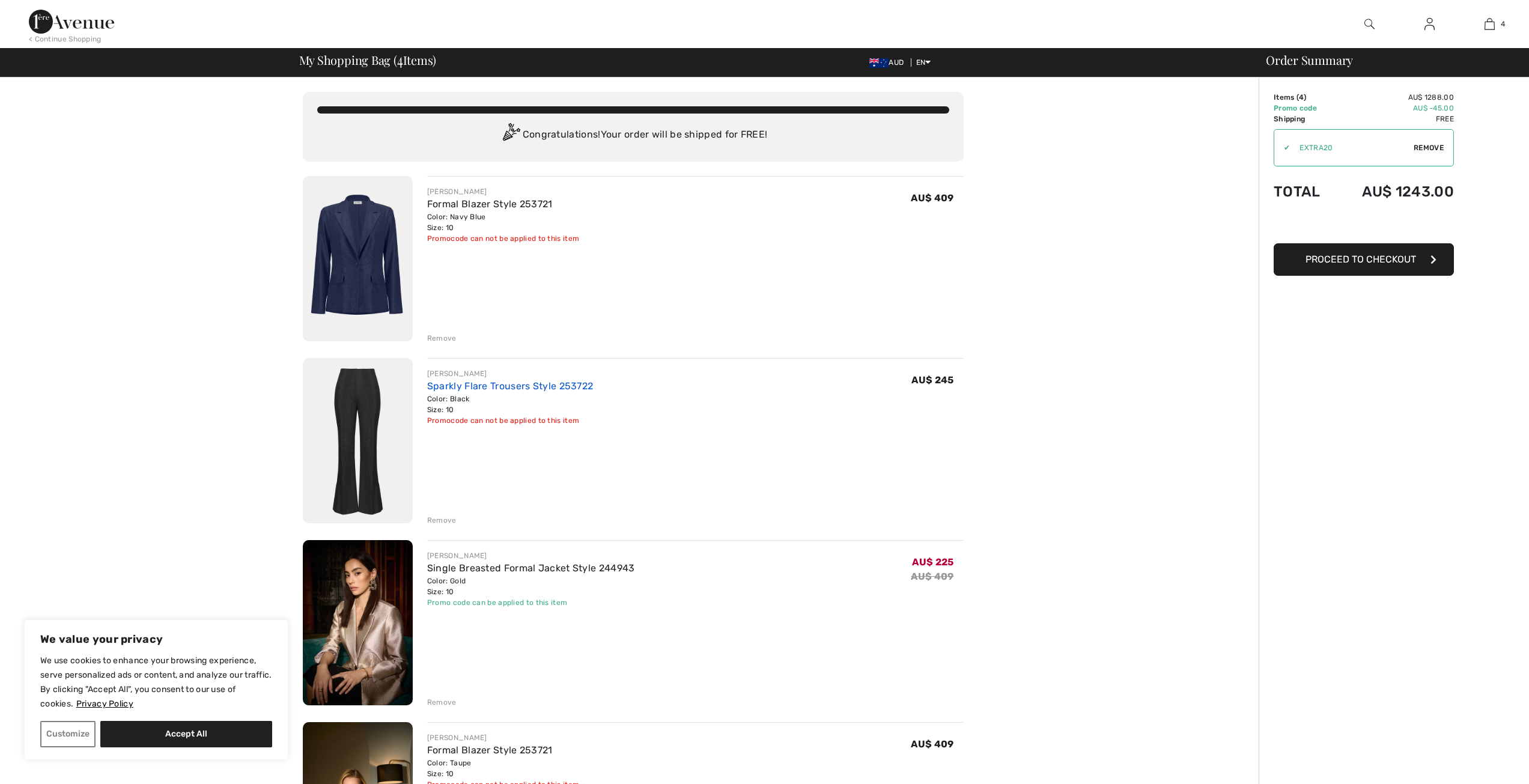
click at [463, 382] on link "Sparkly Flare Trousers Style 253722" at bounding box center [510, 385] width 166 height 11
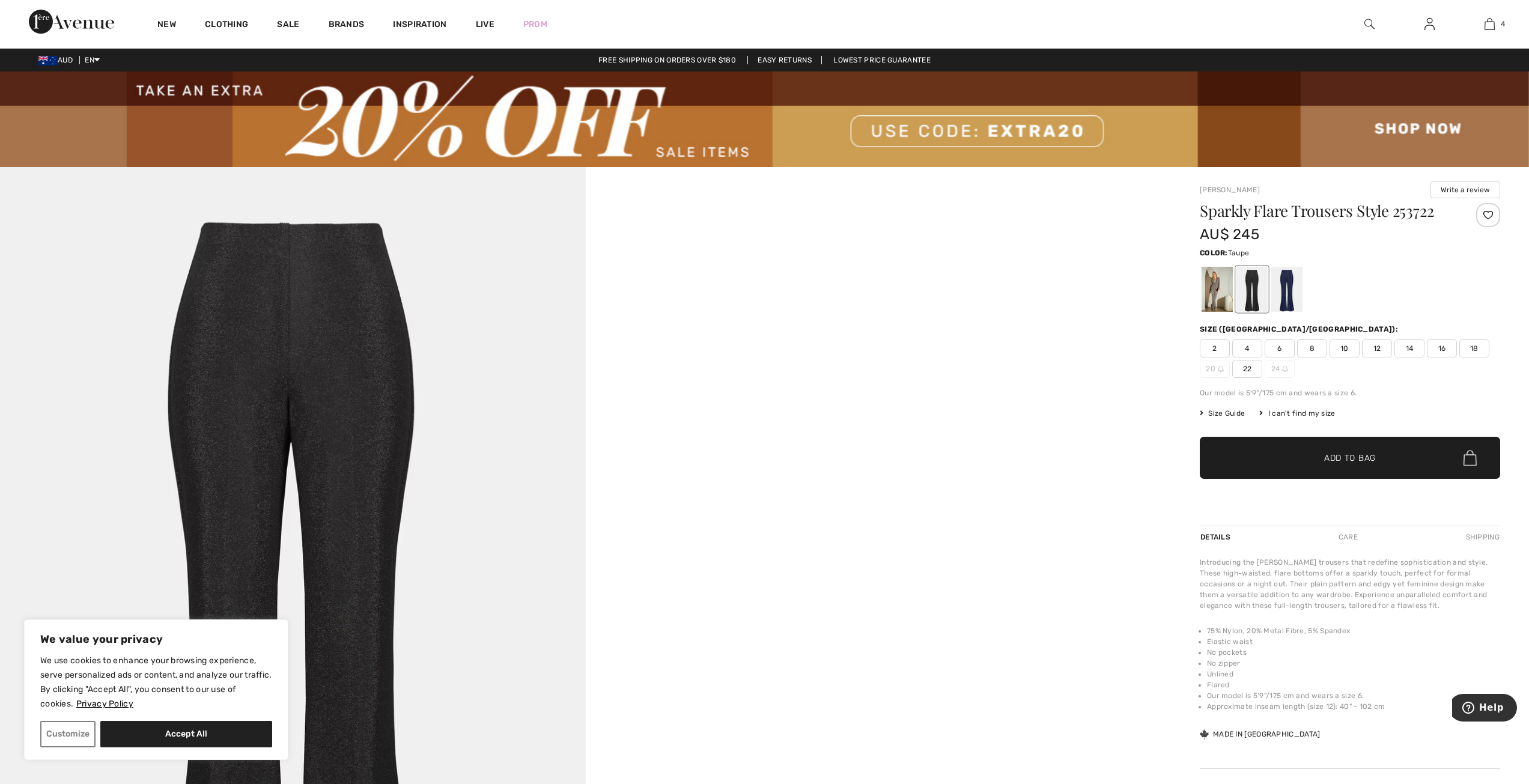
click at [1215, 293] on div at bounding box center [1217, 290] width 32 height 45
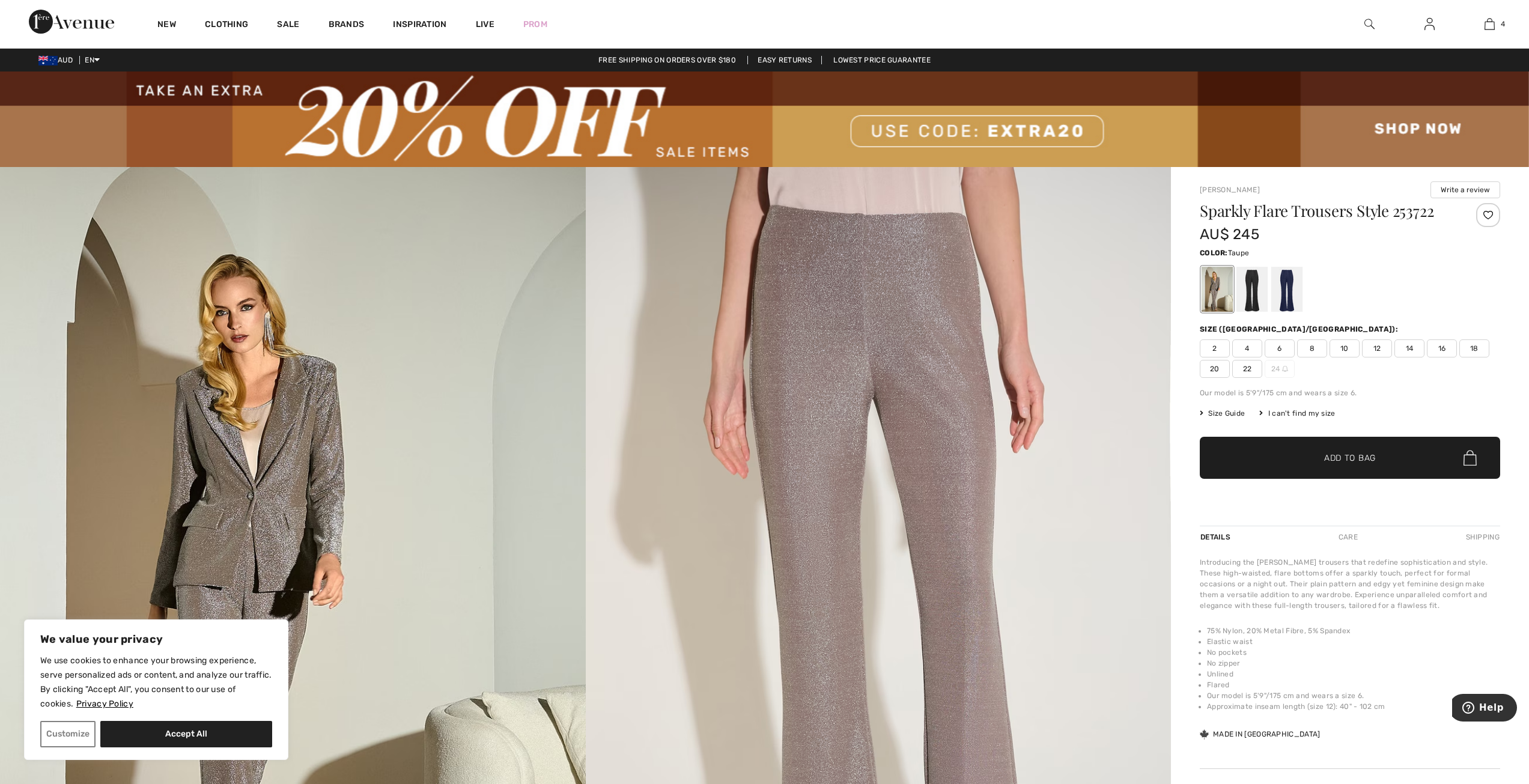
click at [1347, 353] on span "10" at bounding box center [1345, 348] width 30 height 18
click at [1326, 454] on span "Add to Bag" at bounding box center [1350, 457] width 52 height 13
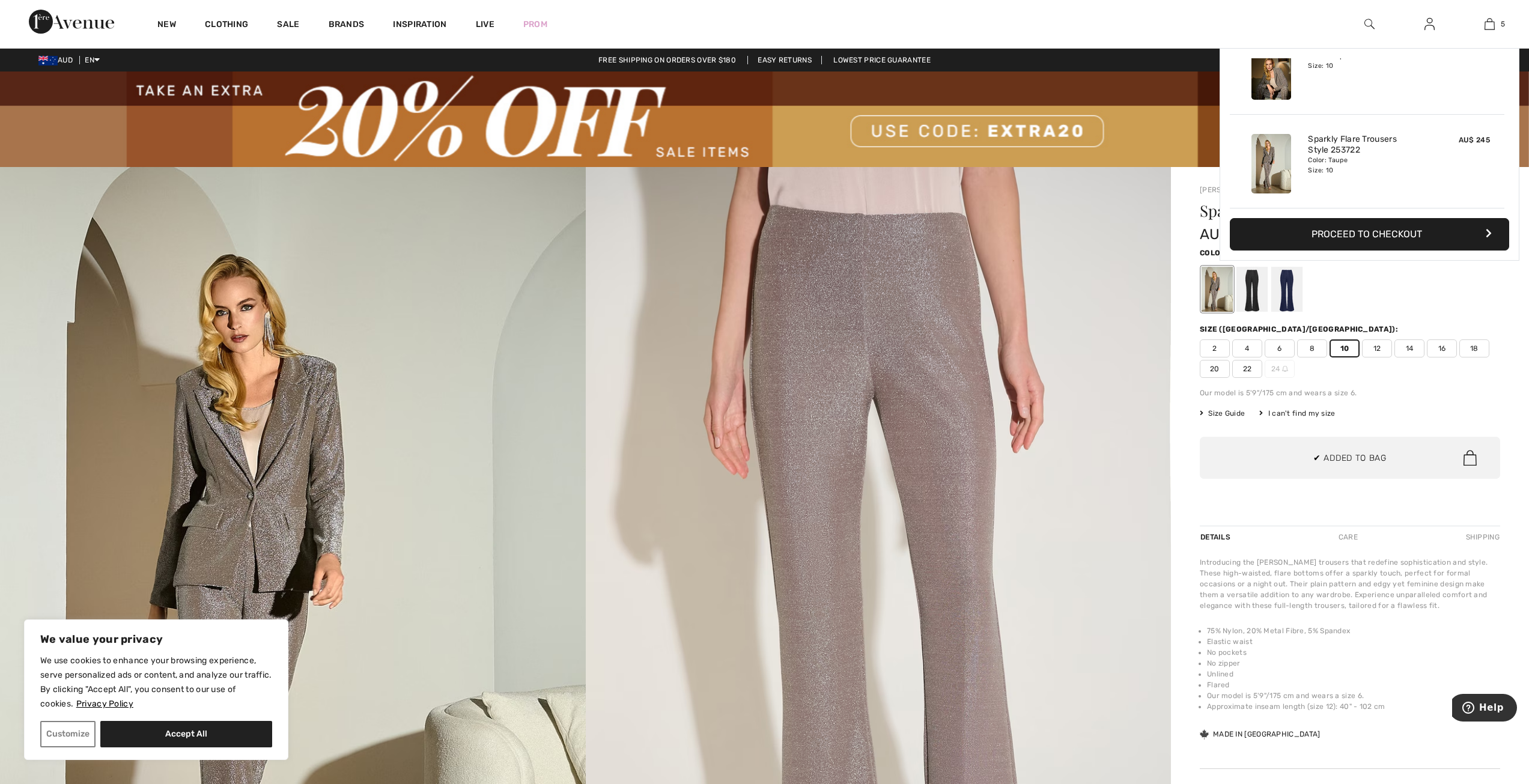
scroll to position [318, 0]
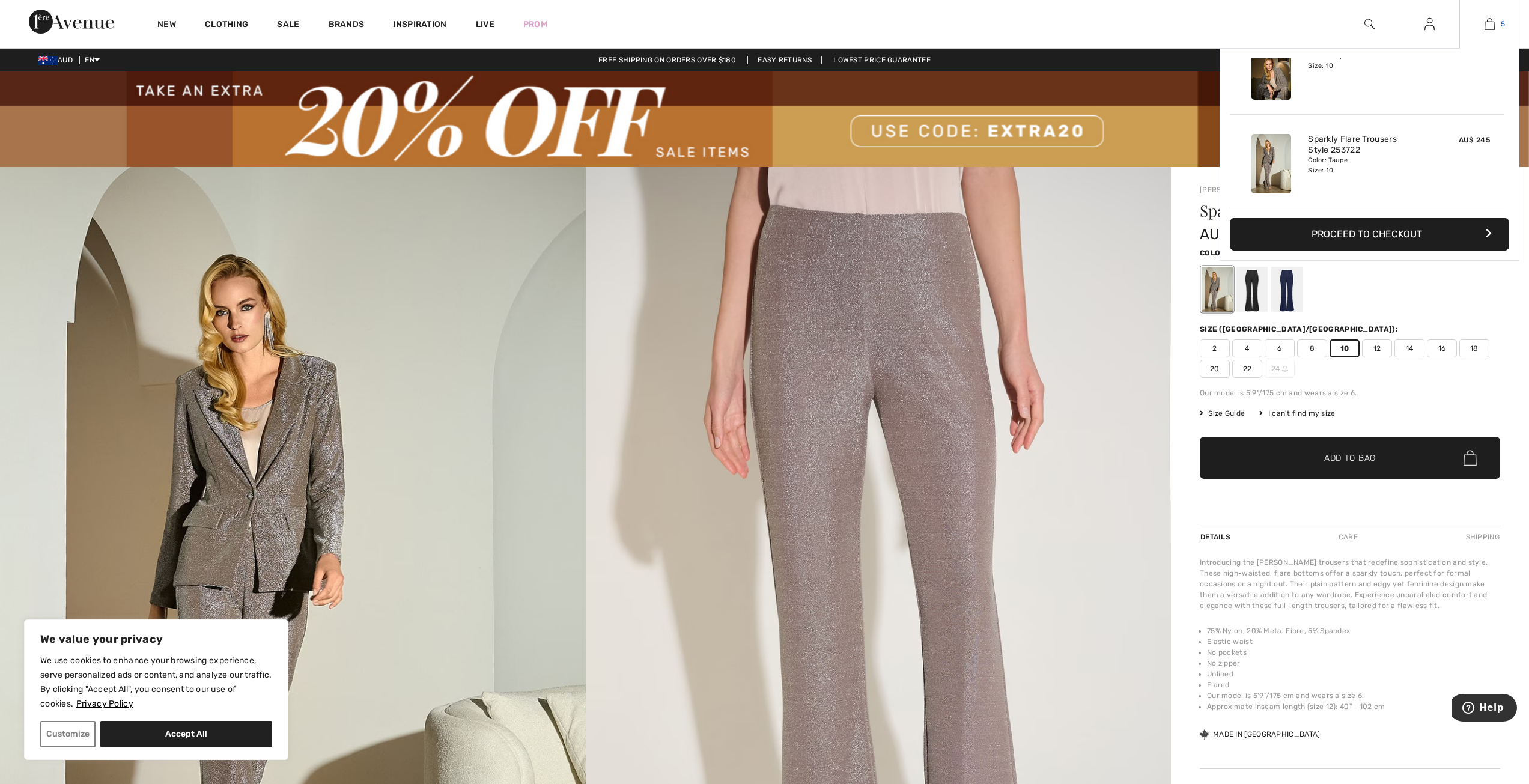
click at [1494, 24] on img at bounding box center [1490, 23] width 11 height 14
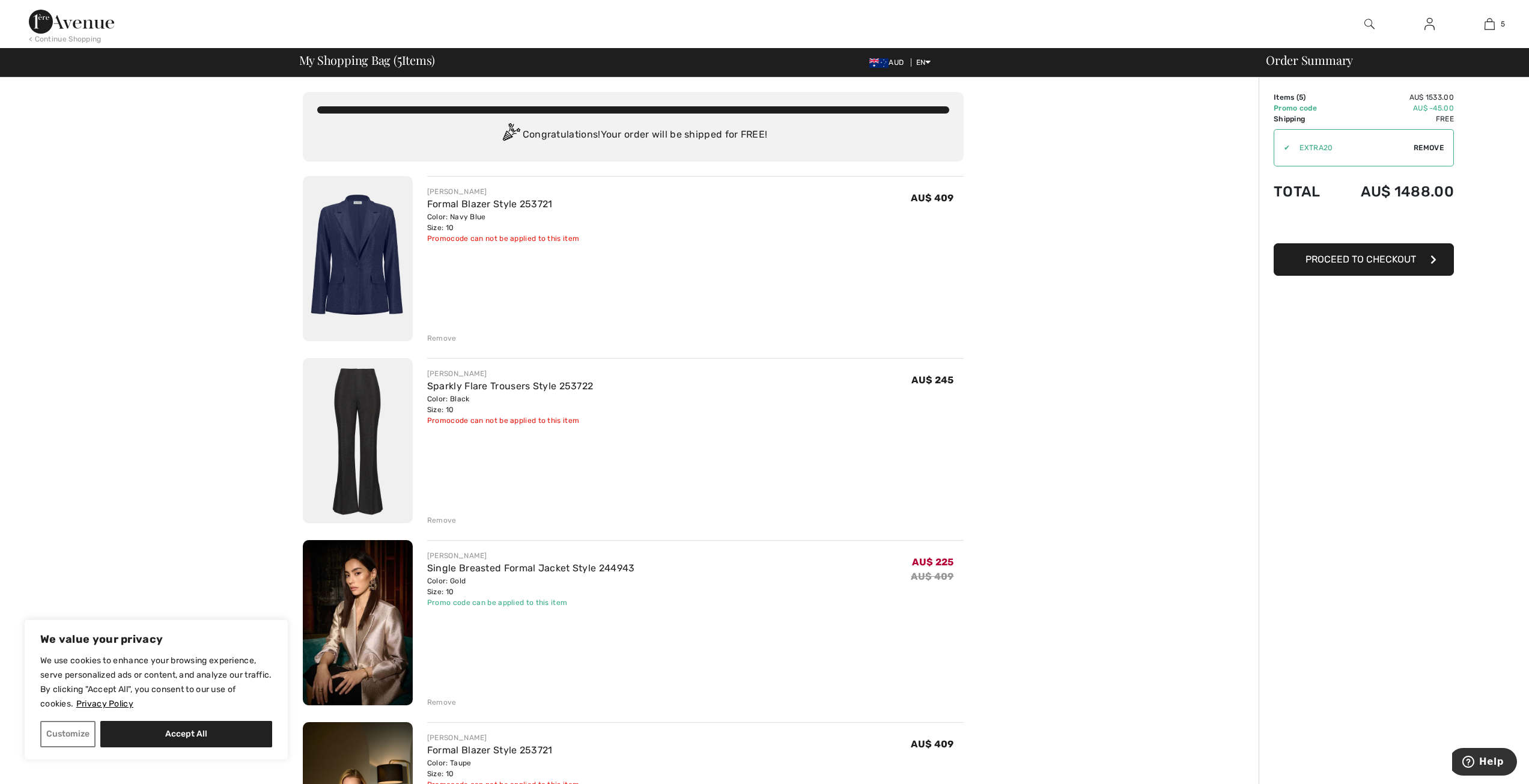
click at [446, 339] on div "Remove" at bounding box center [442, 338] width 29 height 11
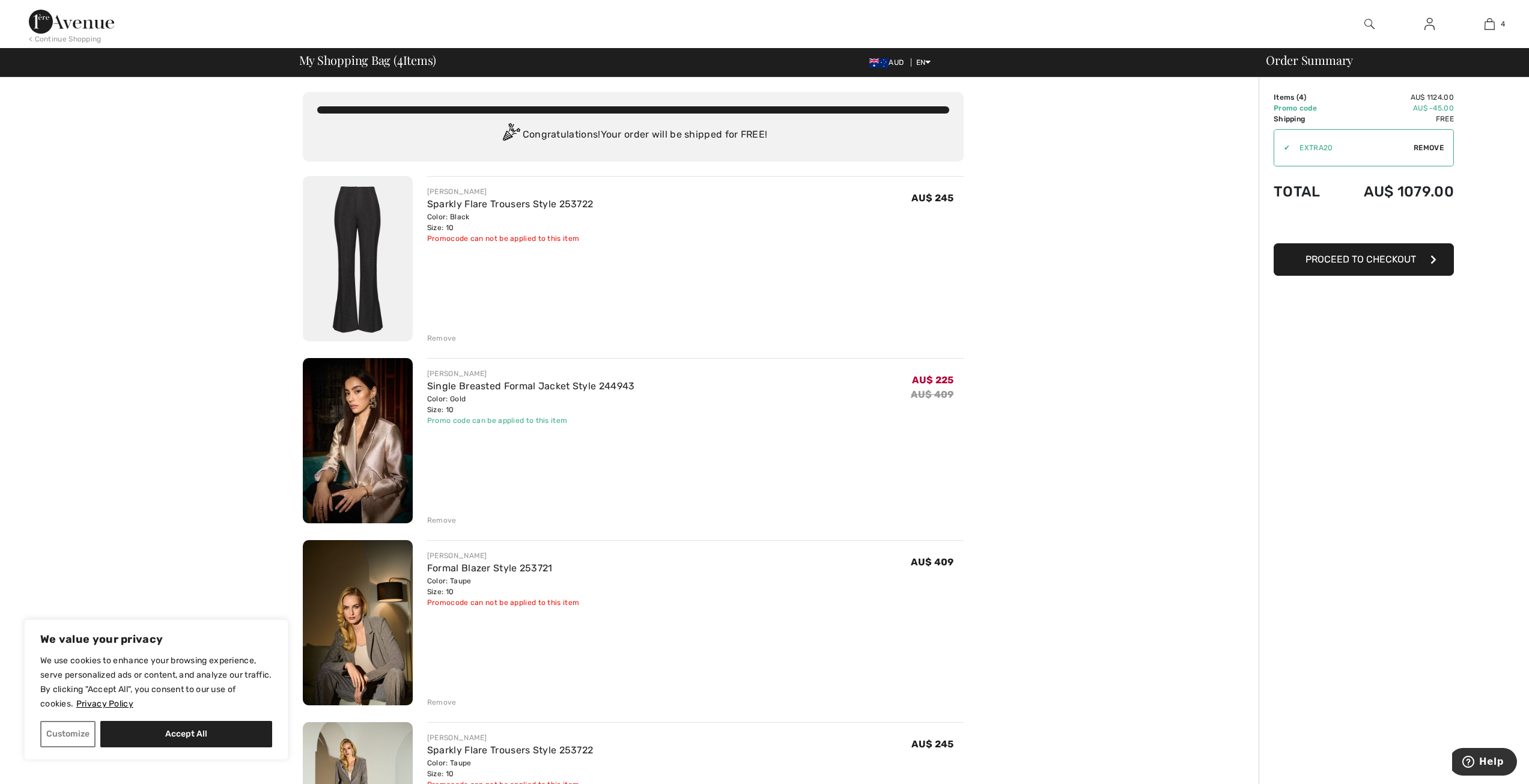
click at [1366, 26] on img at bounding box center [1369, 23] width 11 height 14
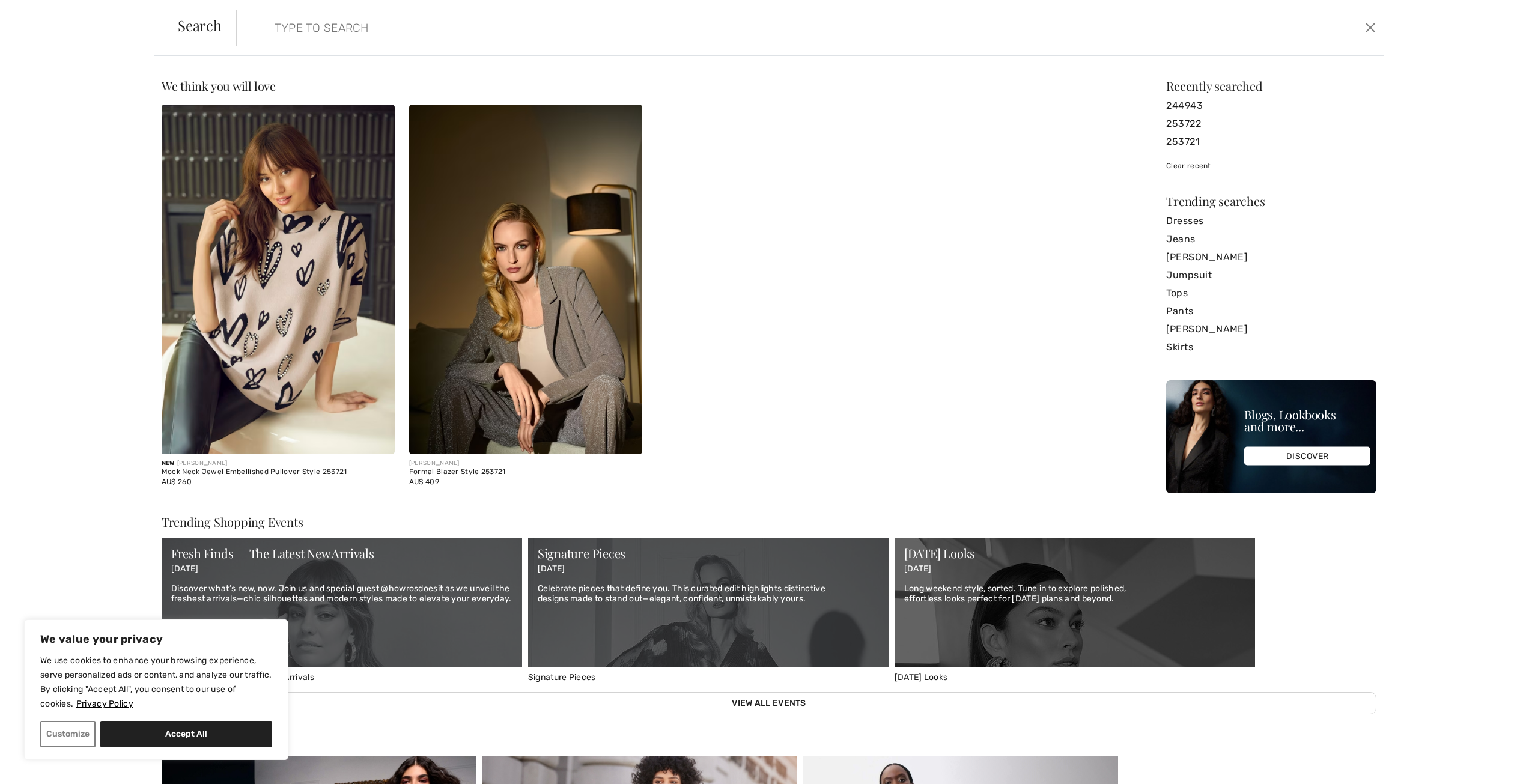
type input "5"
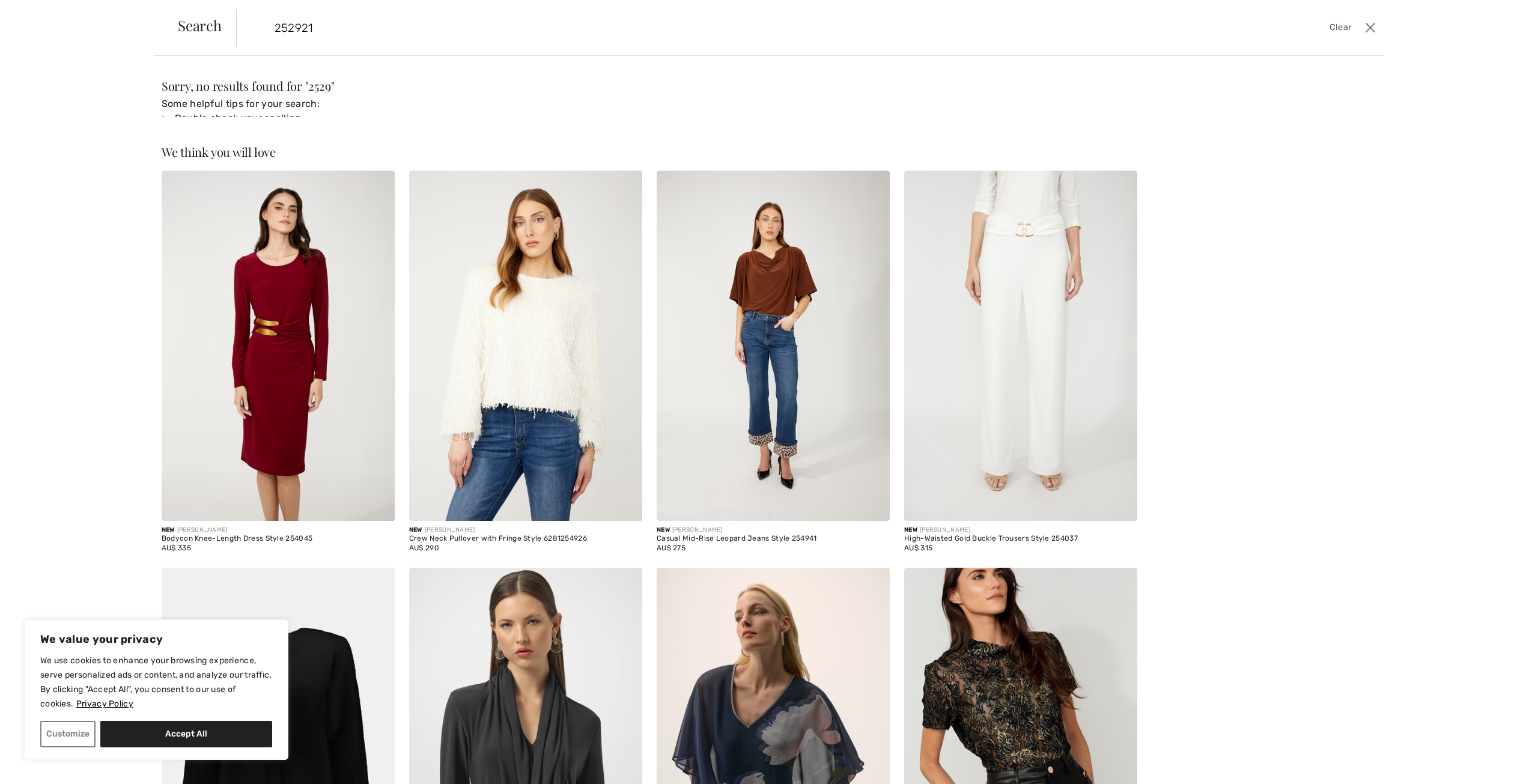
type input "252921"
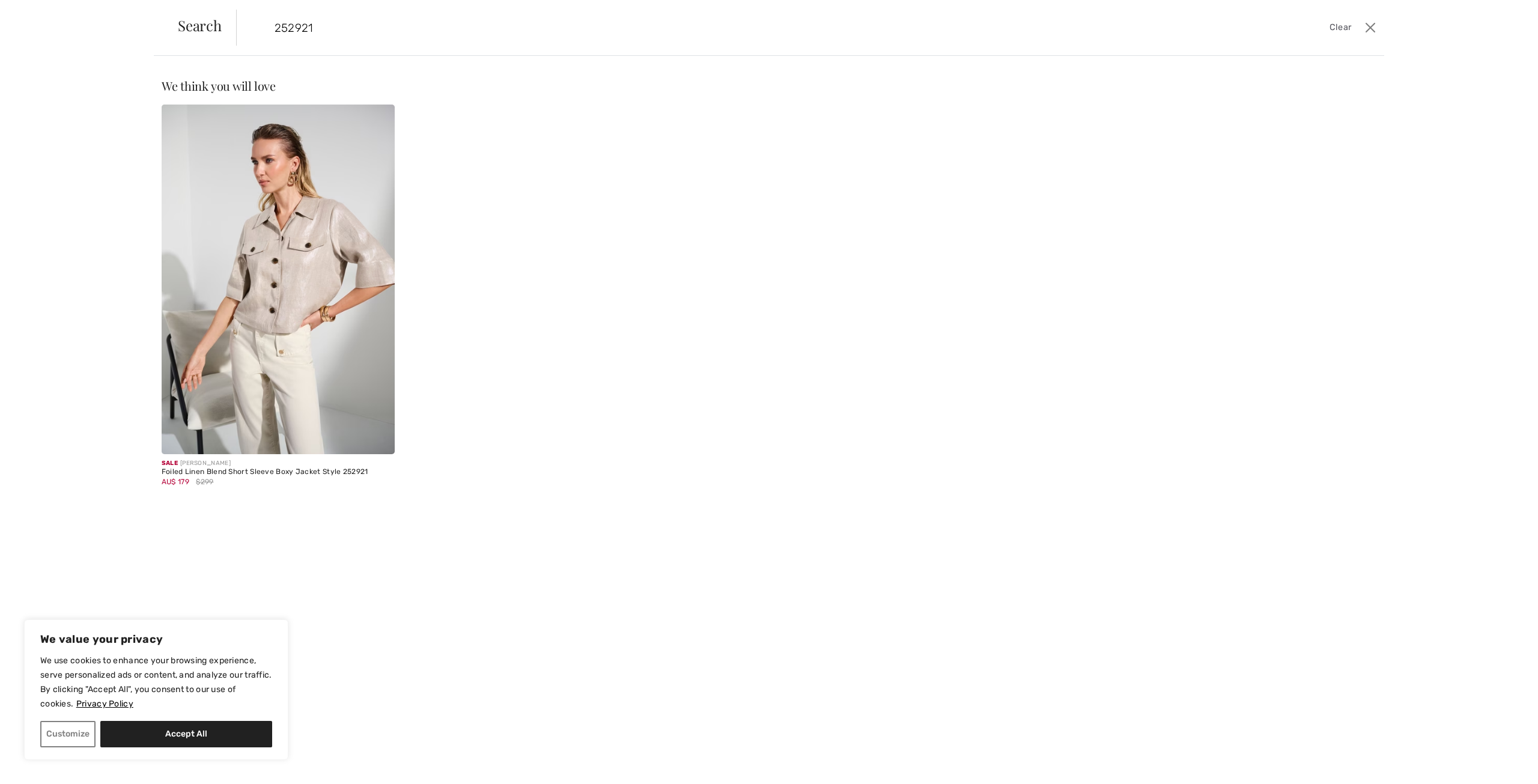
click at [309, 282] on img at bounding box center [278, 279] width 233 height 350
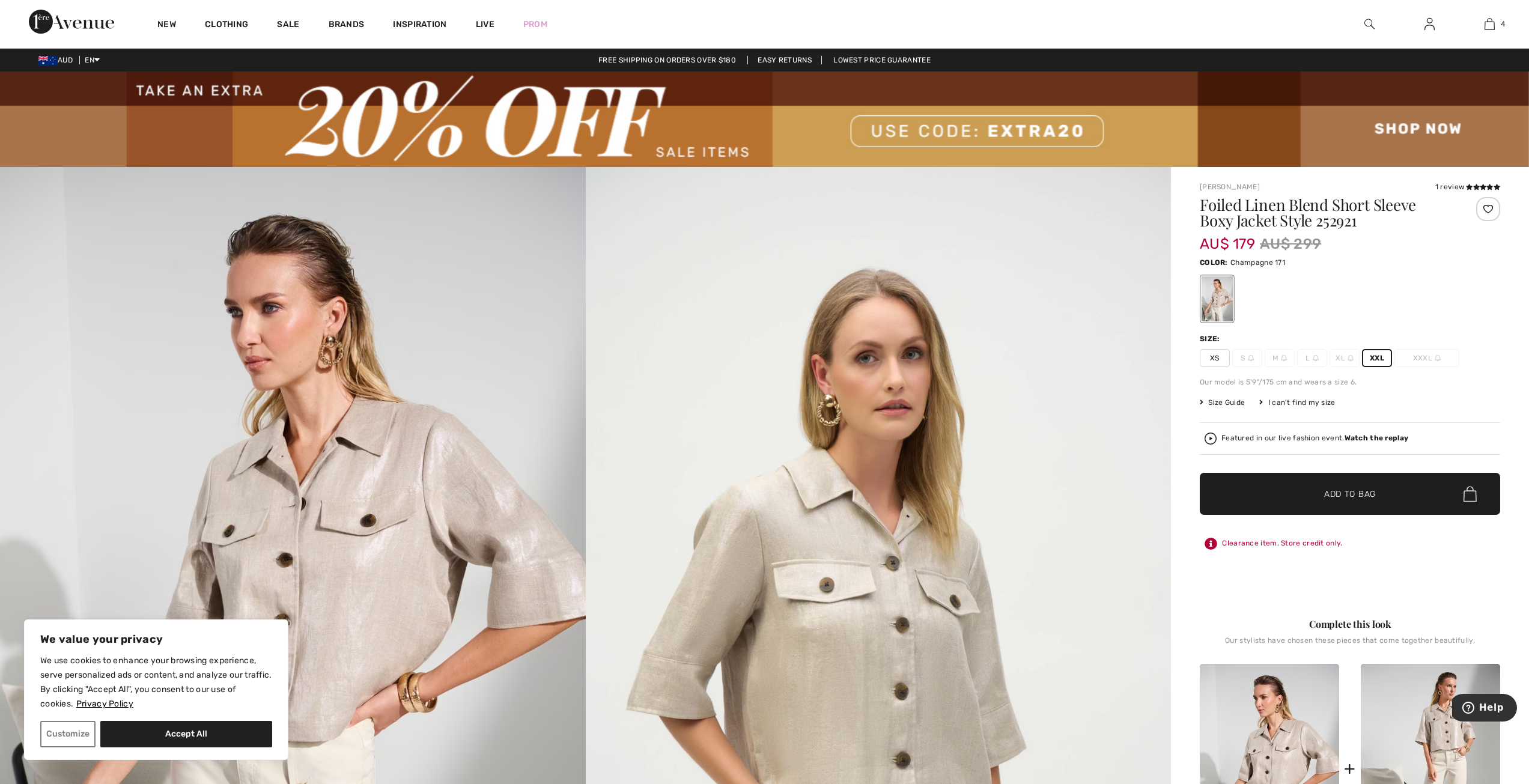
click at [1349, 490] on span "Add to Bag" at bounding box center [1350, 494] width 52 height 13
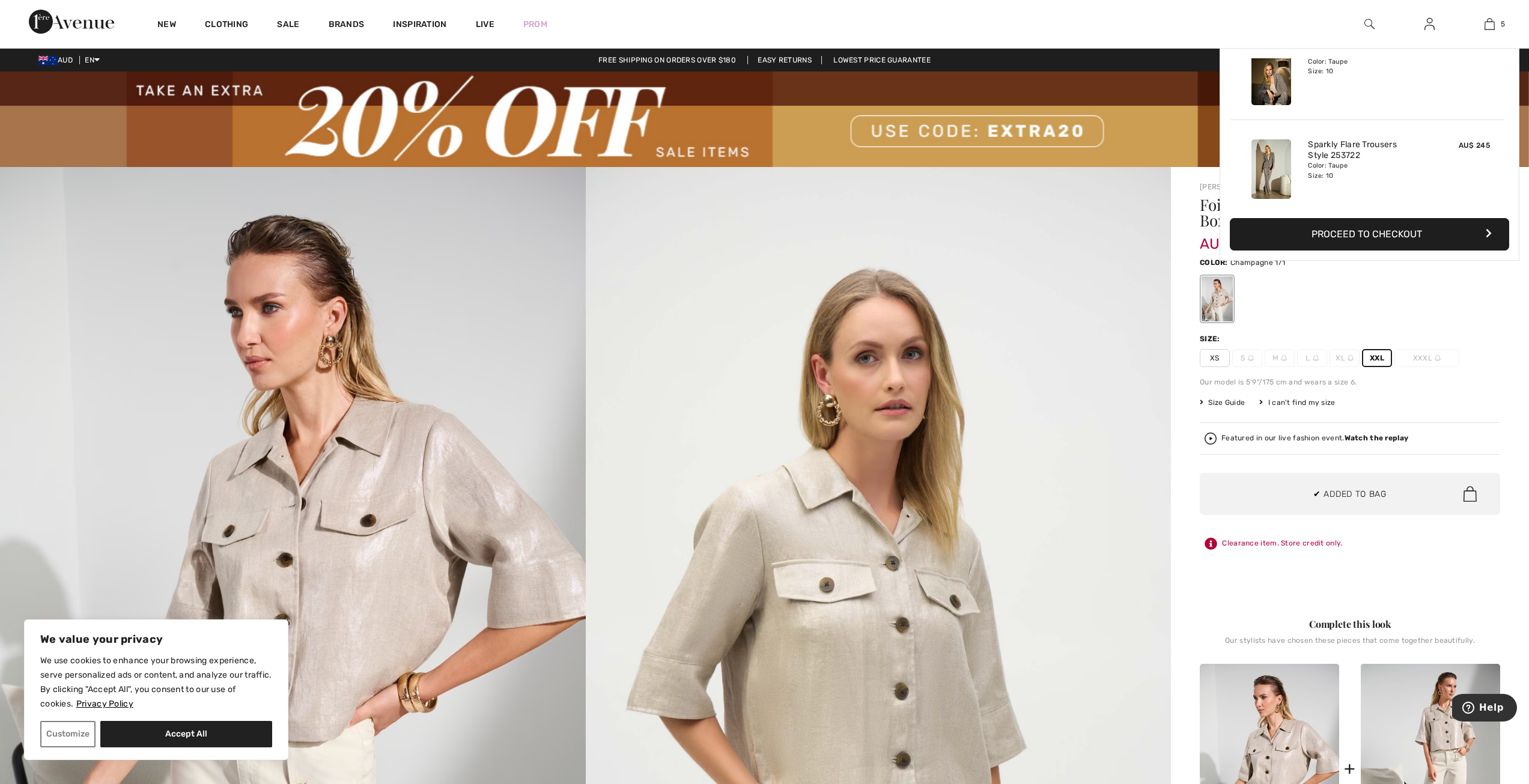
scroll to position [318, 0]
click at [1363, 234] on button "Proceed to Checkout" at bounding box center [1369, 234] width 279 height 32
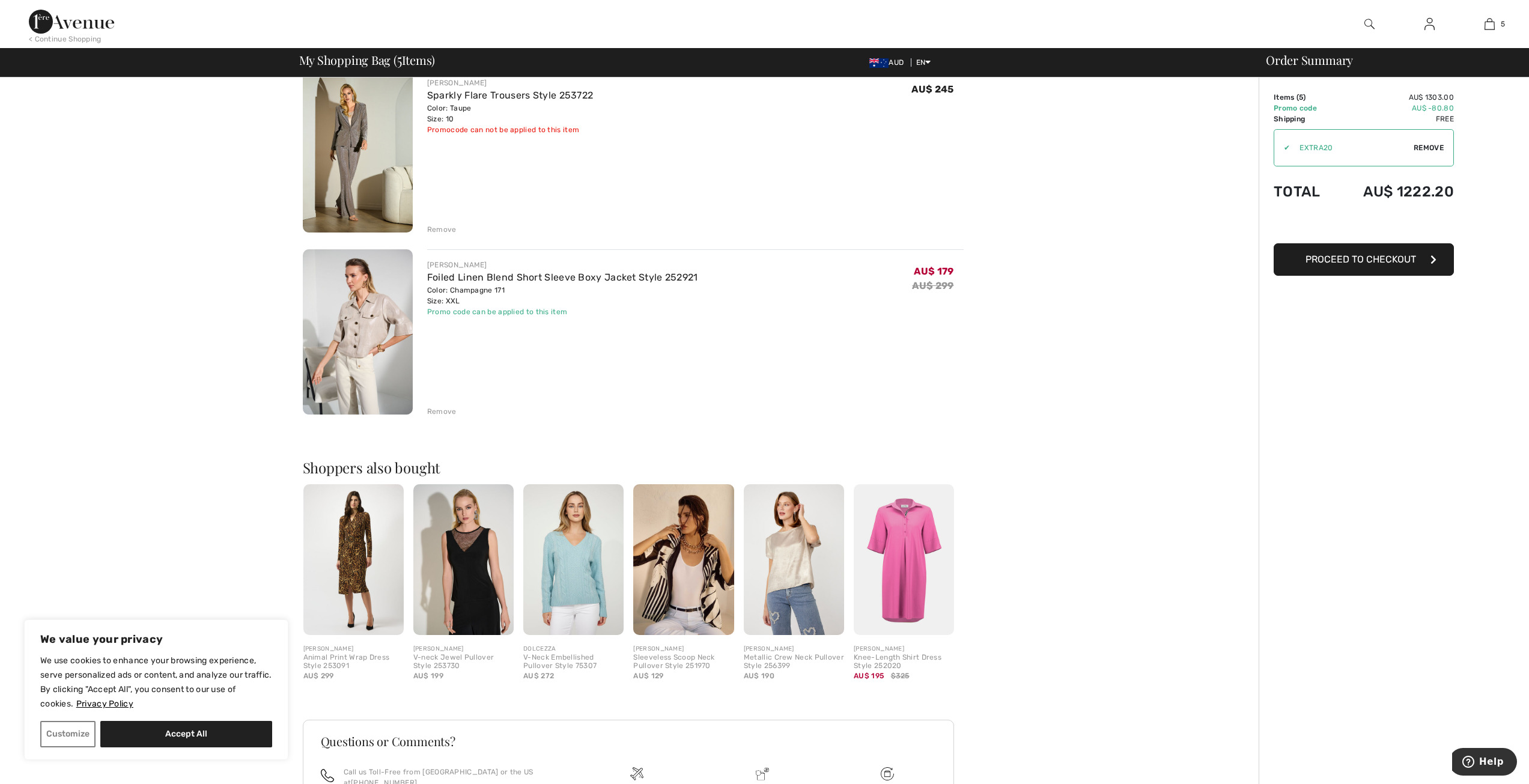
scroll to position [661, 0]
